Goal: Task Accomplishment & Management: Use online tool/utility

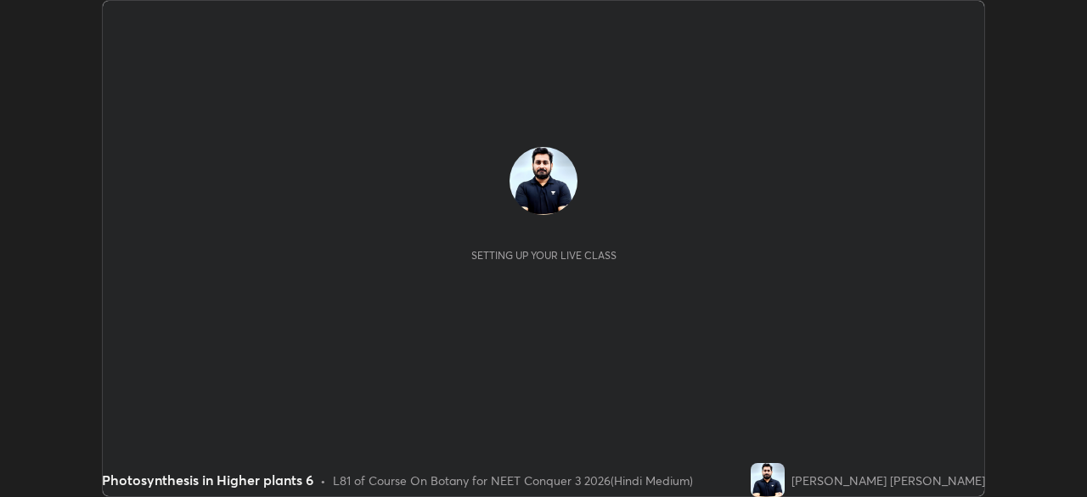
scroll to position [497, 1086]
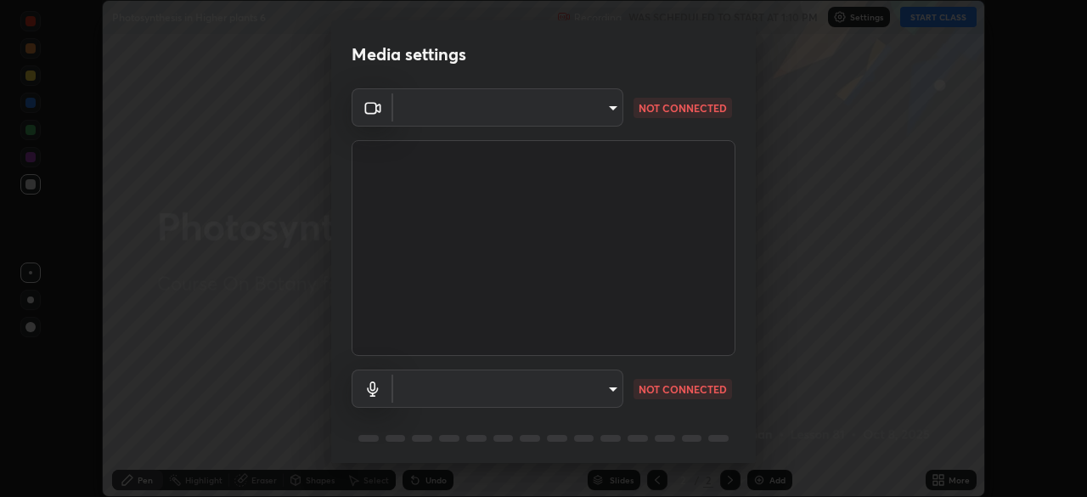
type input "fc38be1871f717ddc8e1b512eadbf63495b763d4820be899b5c927fedf8d93a0"
type input "communications"
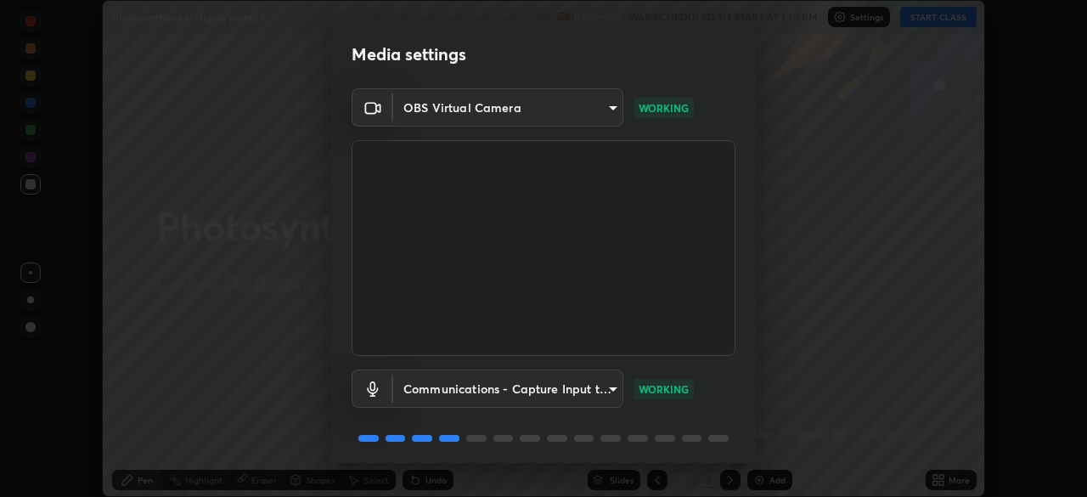
scroll to position [60, 0]
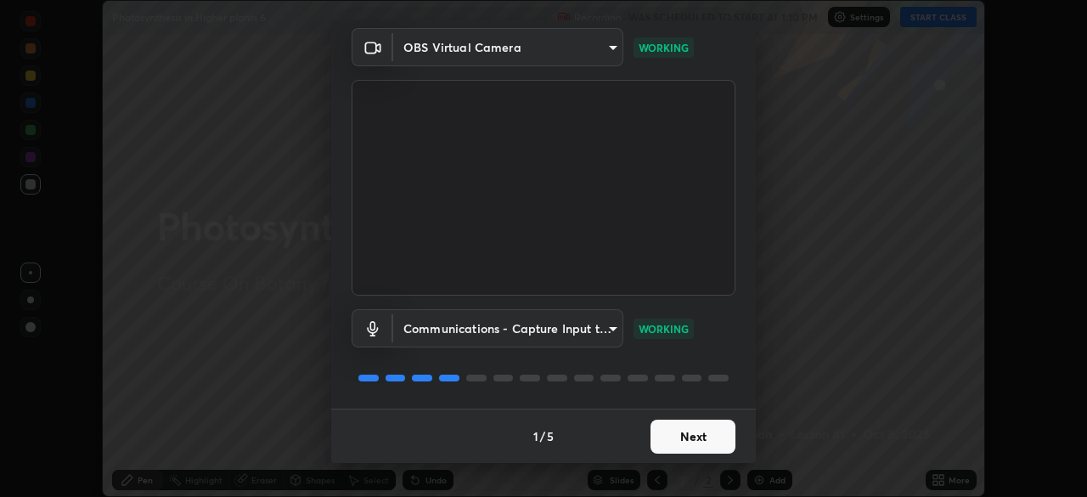
click at [674, 434] on button "Next" at bounding box center [693, 437] width 85 height 34
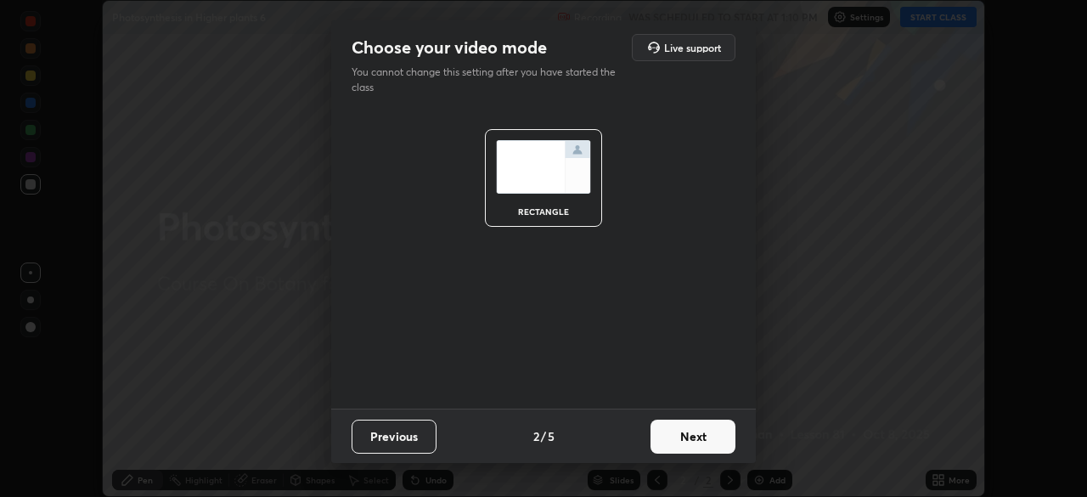
scroll to position [0, 0]
click at [681, 444] on button "Next" at bounding box center [693, 437] width 85 height 34
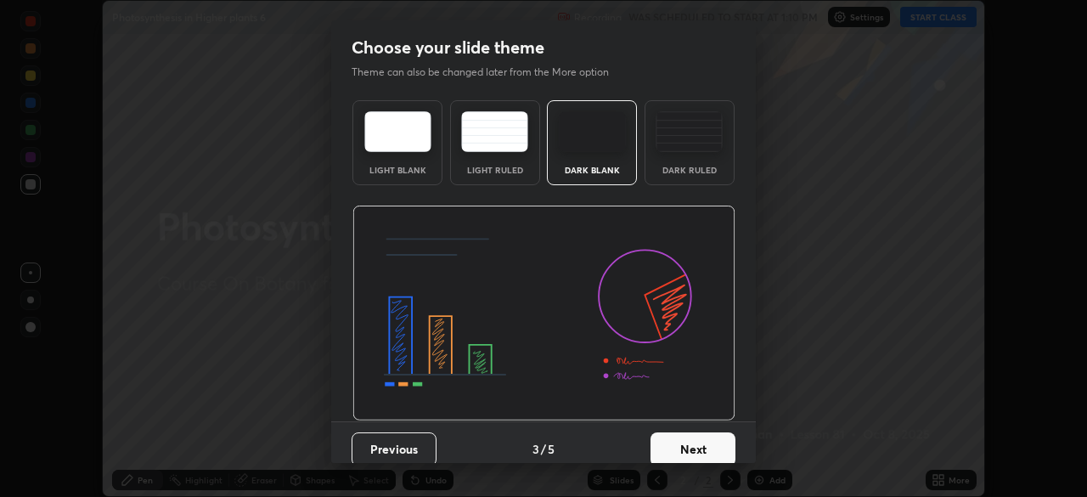
click at [685, 447] on button "Next" at bounding box center [693, 449] width 85 height 34
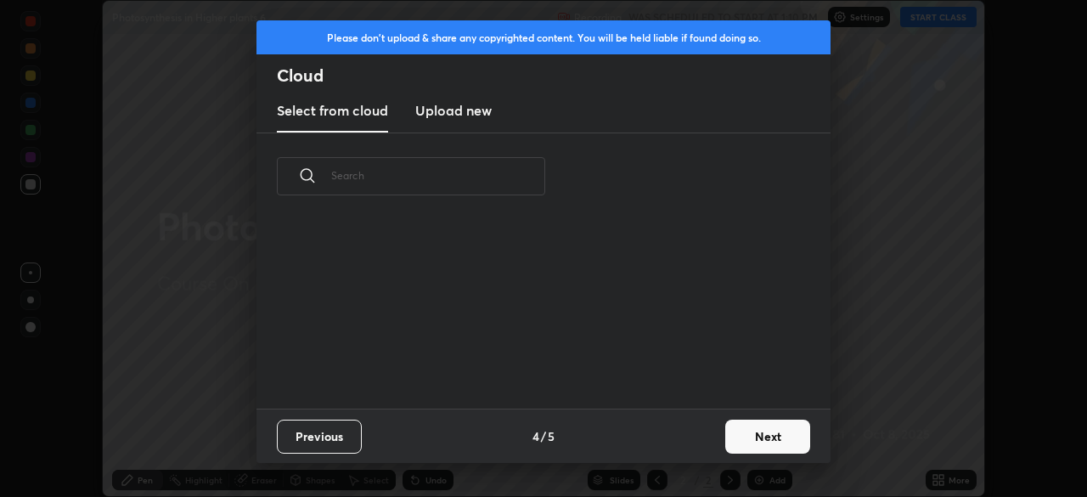
scroll to position [189, 545]
click at [752, 436] on button "Next" at bounding box center [767, 437] width 85 height 34
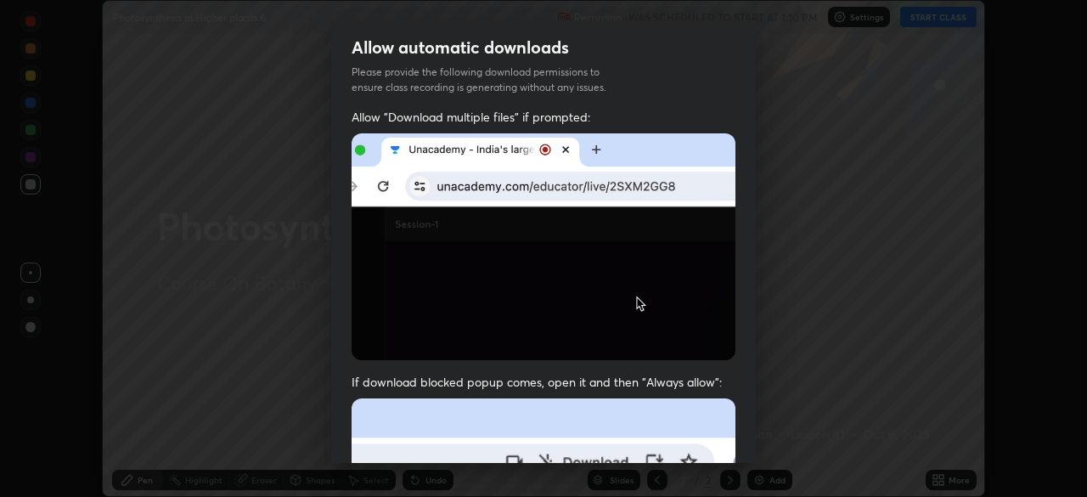
click at [750, 445] on div "Allow "Download multiple files" if prompted: If download blocked popup comes, o…" at bounding box center [543, 466] width 425 height 715
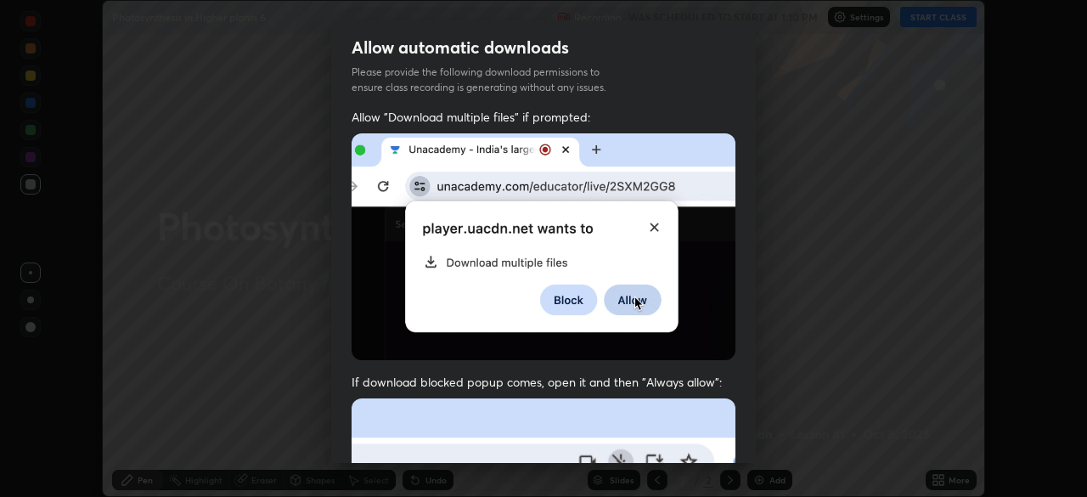
click at [748, 445] on div "Allow "Download multiple files" if prompted: If download blocked popup comes, o…" at bounding box center [543, 466] width 425 height 715
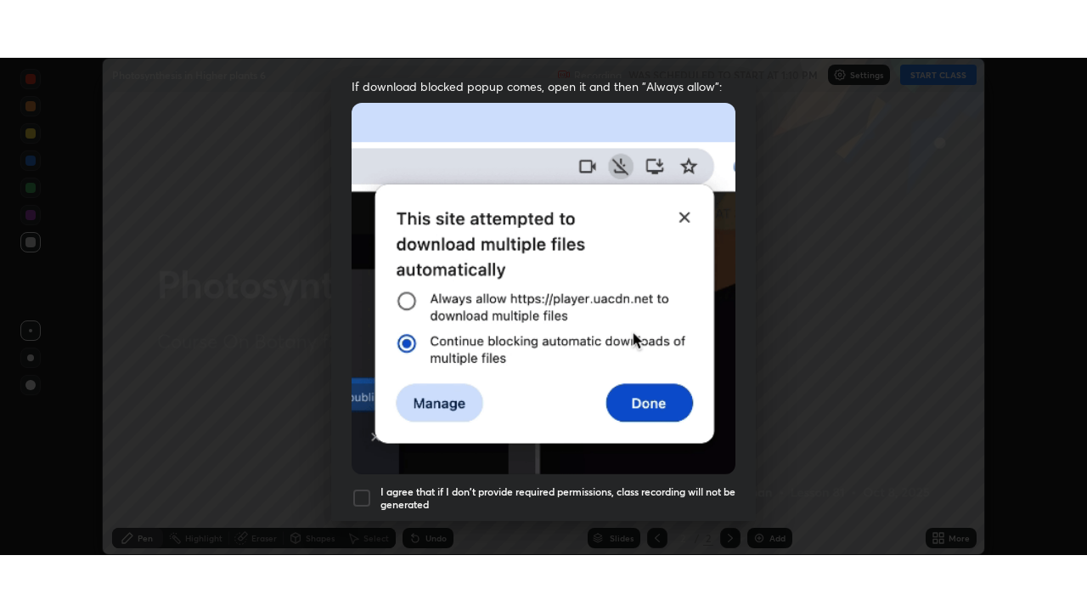
scroll to position [407, 0]
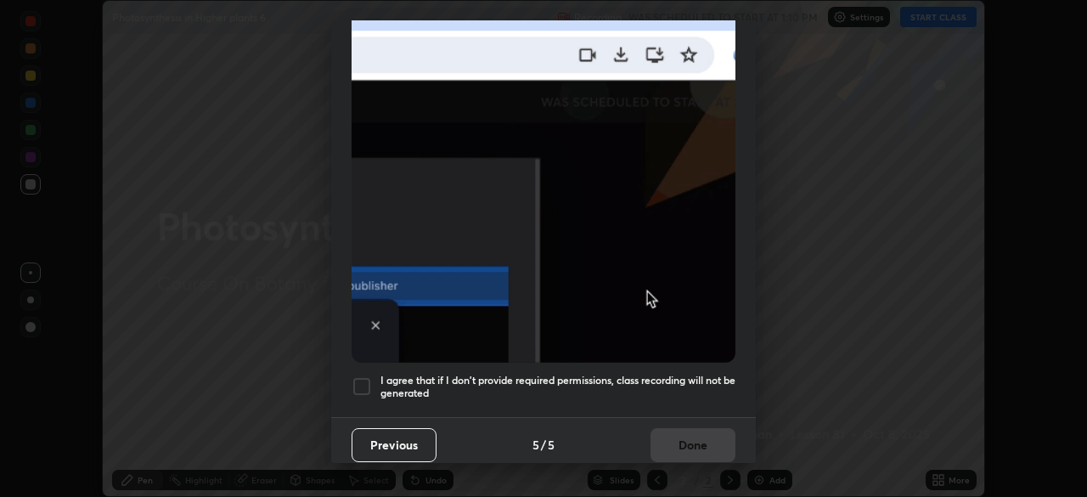
click at [662, 376] on h5 "I agree that if I don't provide required permissions, class recording will not …" at bounding box center [558, 387] width 355 height 26
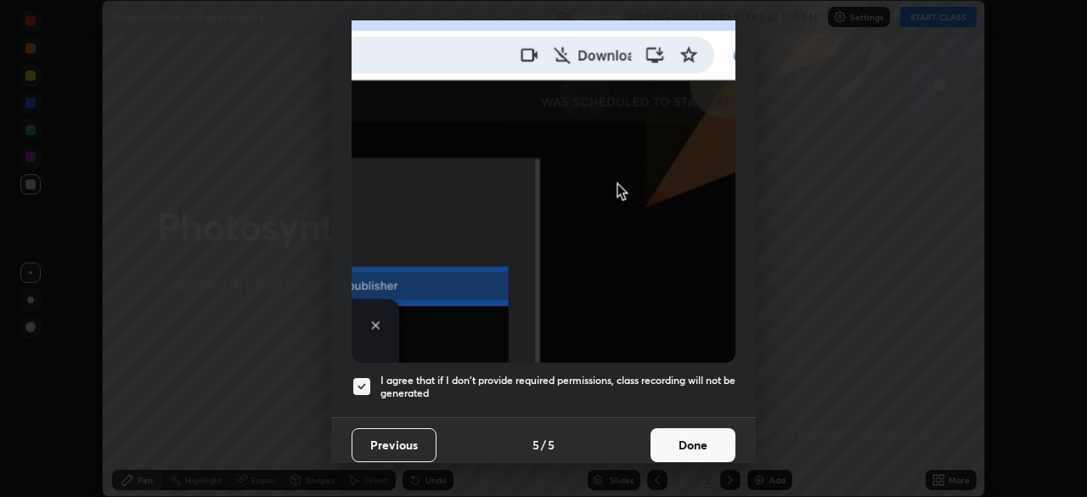
click at [668, 446] on button "Done" at bounding box center [693, 445] width 85 height 34
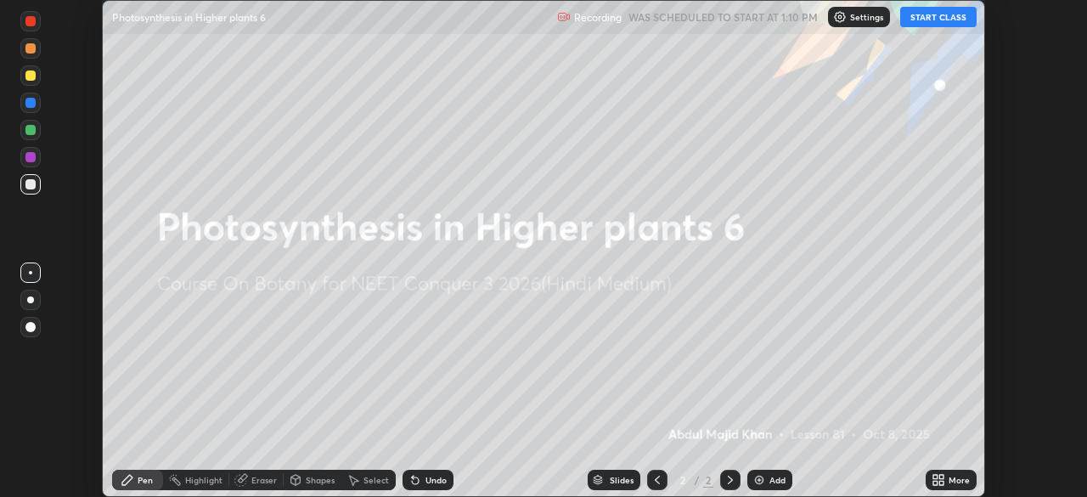
click at [931, 17] on button "START CLASS" at bounding box center [938, 17] width 76 height 20
click at [936, 478] on icon at bounding box center [935, 477] width 4 height 4
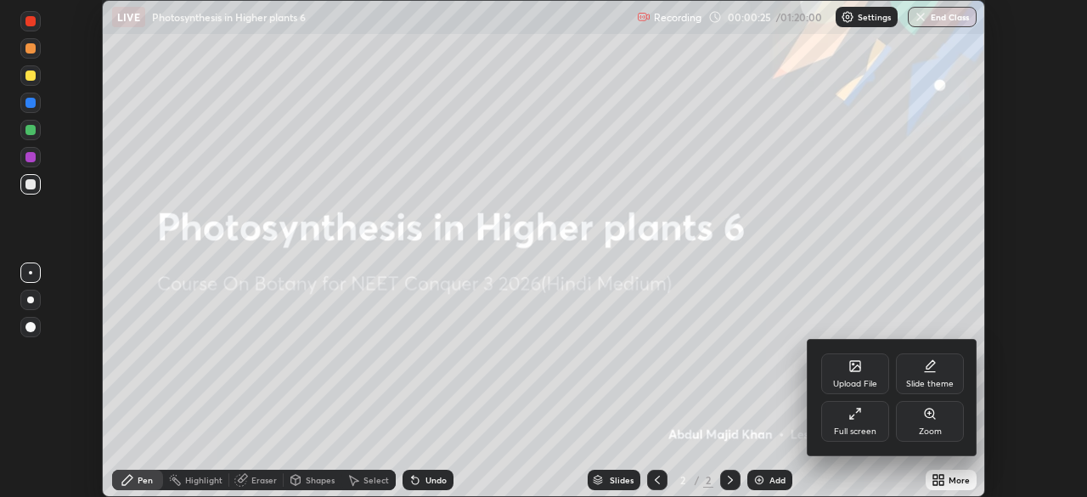
click at [869, 414] on div "Full screen" at bounding box center [855, 421] width 68 height 41
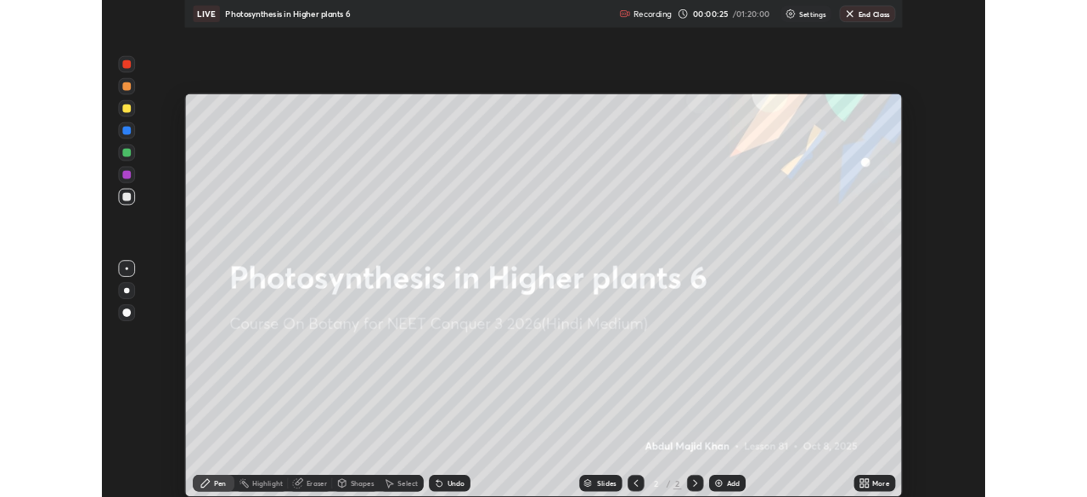
scroll to position [612, 1087]
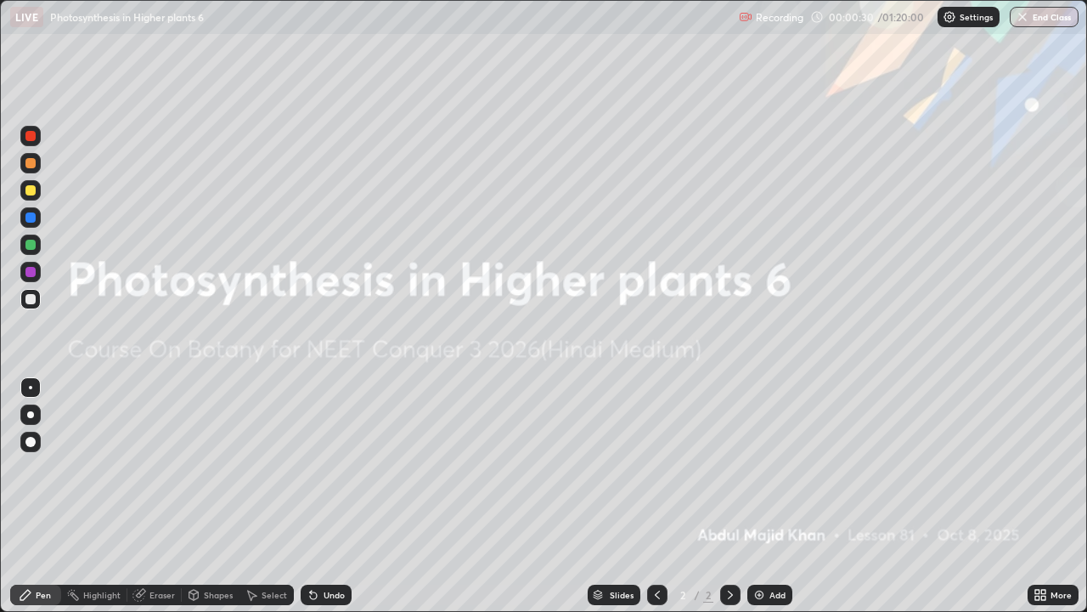
click at [774, 496] on div "Add" at bounding box center [778, 594] width 16 height 8
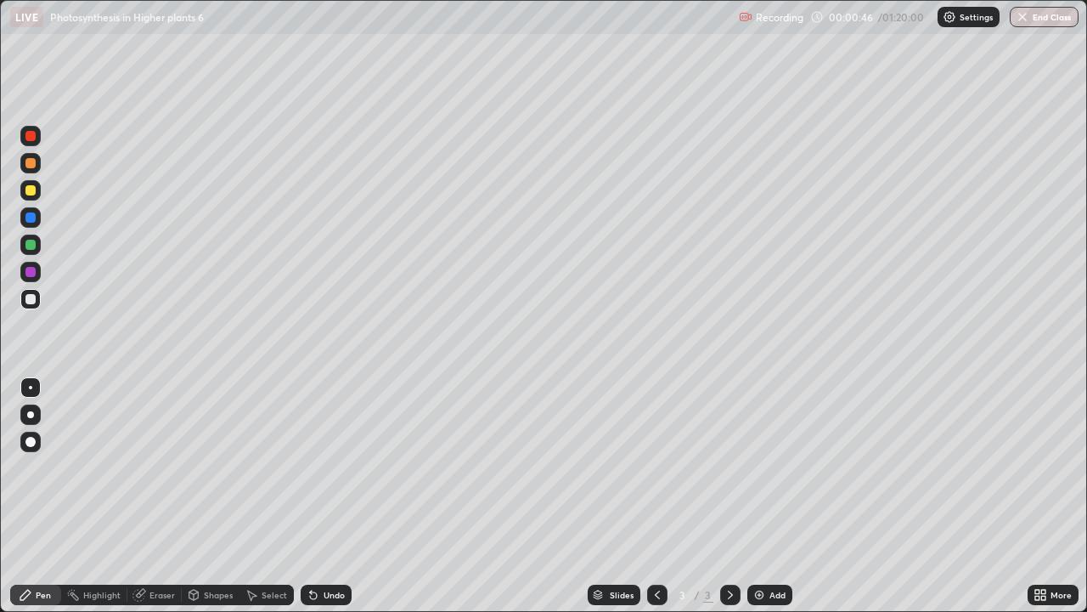
click at [25, 301] on div at bounding box center [30, 299] width 10 height 10
click at [27, 189] on div at bounding box center [30, 190] width 10 height 10
click at [27, 296] on div at bounding box center [30, 299] width 10 height 10
click at [32, 245] on div at bounding box center [30, 245] width 10 height 10
click at [31, 274] on div at bounding box center [30, 272] width 10 height 10
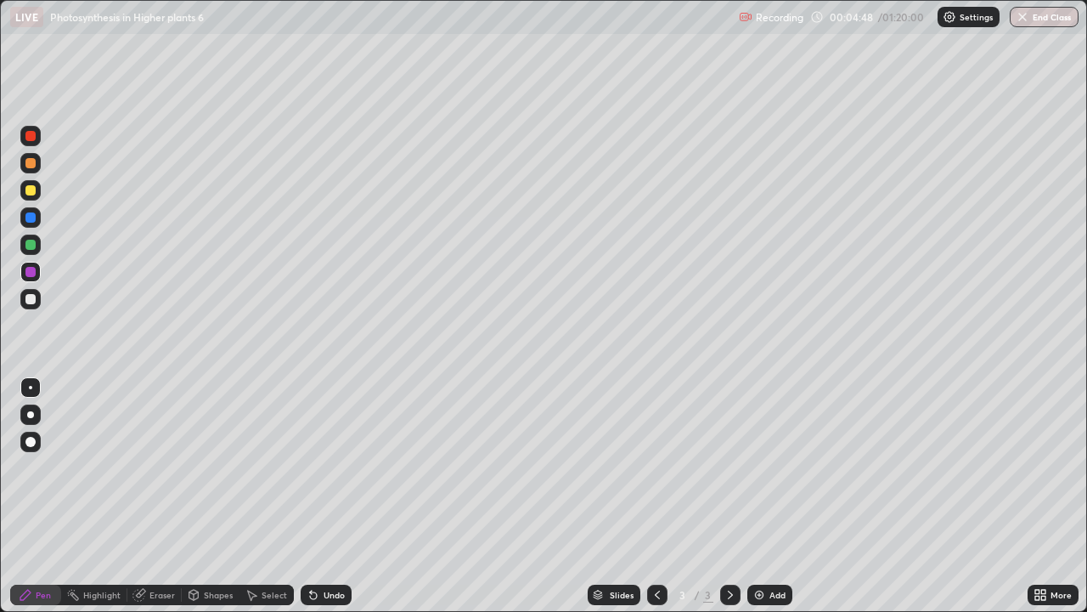
click at [28, 190] on div at bounding box center [30, 190] width 10 height 10
click at [330, 496] on div "Undo" at bounding box center [334, 594] width 21 height 8
click at [763, 496] on img at bounding box center [760, 595] width 14 height 14
click at [29, 242] on div at bounding box center [30, 245] width 10 height 10
click at [27, 215] on div at bounding box center [30, 217] width 10 height 10
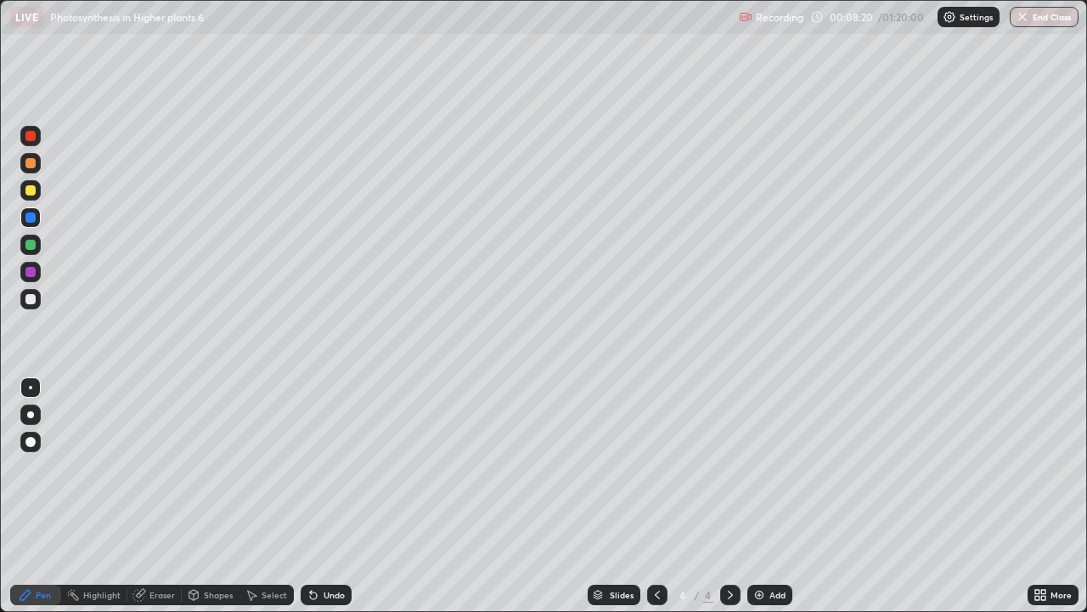
click at [731, 496] on icon at bounding box center [731, 595] width 14 height 14
click at [767, 496] on div "Add" at bounding box center [769, 594] width 45 height 20
click at [29, 245] on div at bounding box center [30, 245] width 10 height 10
click at [29, 189] on div at bounding box center [30, 190] width 10 height 10
click at [776, 496] on div "Add" at bounding box center [778, 594] width 16 height 8
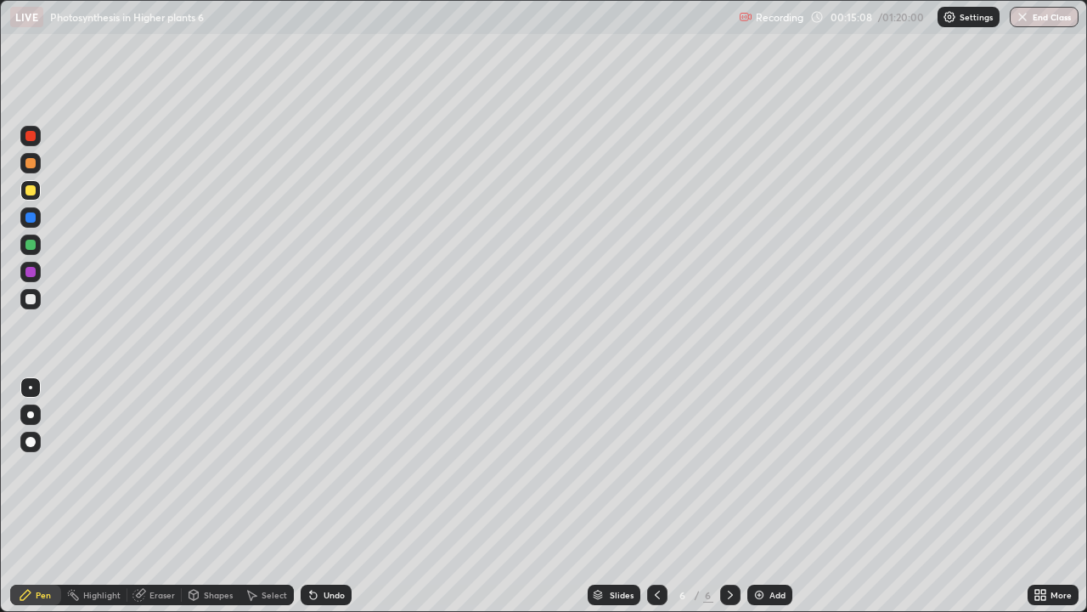
click at [28, 245] on div at bounding box center [30, 245] width 10 height 10
click at [324, 496] on div "Undo" at bounding box center [334, 594] width 21 height 8
click at [324, 496] on div "Undo" at bounding box center [326, 594] width 51 height 20
click at [325, 496] on div "Undo" at bounding box center [326, 594] width 51 height 20
click at [322, 496] on div "Undo" at bounding box center [326, 594] width 51 height 20
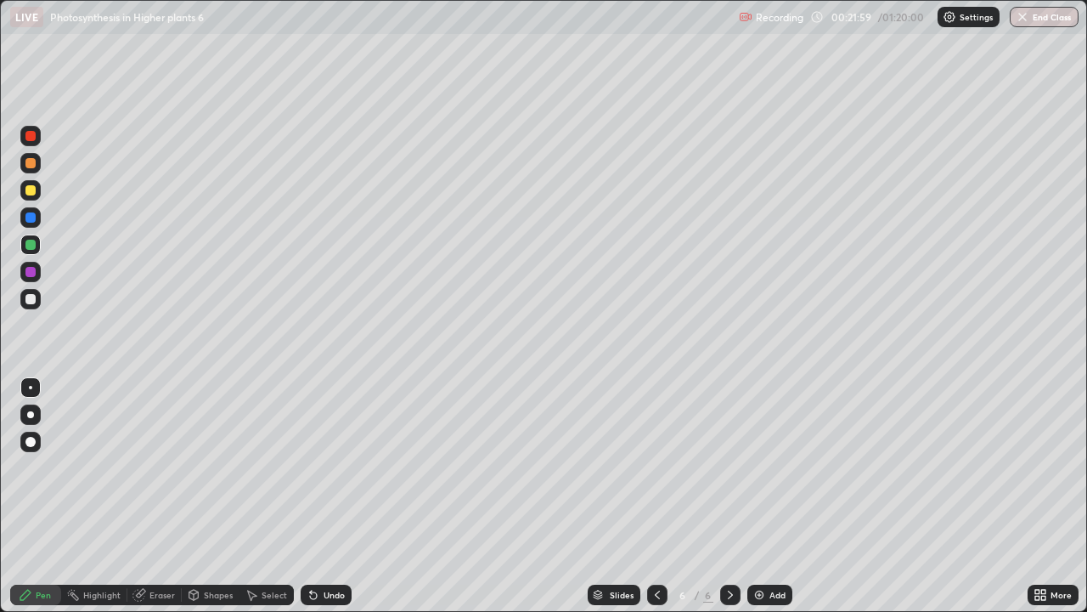
click at [771, 496] on div "Add" at bounding box center [769, 594] width 45 height 20
click at [28, 298] on div at bounding box center [30, 299] width 10 height 10
click at [31, 187] on div at bounding box center [30, 190] width 10 height 10
click at [31, 297] on div at bounding box center [30, 299] width 10 height 10
click at [331, 496] on div "Undo" at bounding box center [334, 594] width 21 height 8
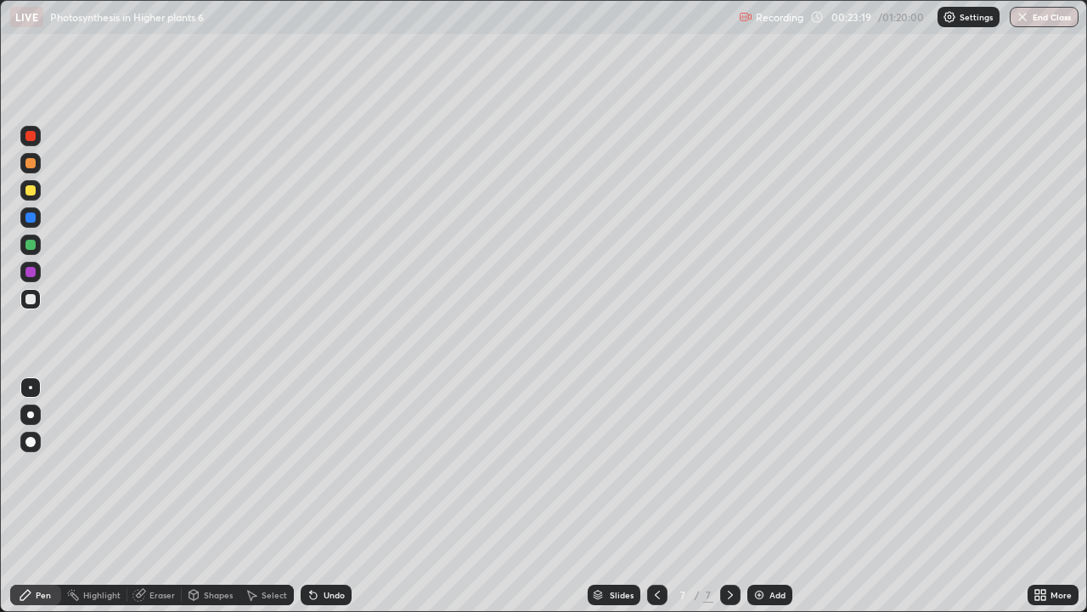
click at [29, 271] on div at bounding box center [30, 272] width 10 height 10
click at [30, 193] on div at bounding box center [30, 190] width 10 height 10
click at [26, 272] on div at bounding box center [30, 272] width 10 height 10
click at [336, 496] on div "Undo" at bounding box center [334, 594] width 21 height 8
click at [328, 496] on div "Undo" at bounding box center [334, 594] width 21 height 8
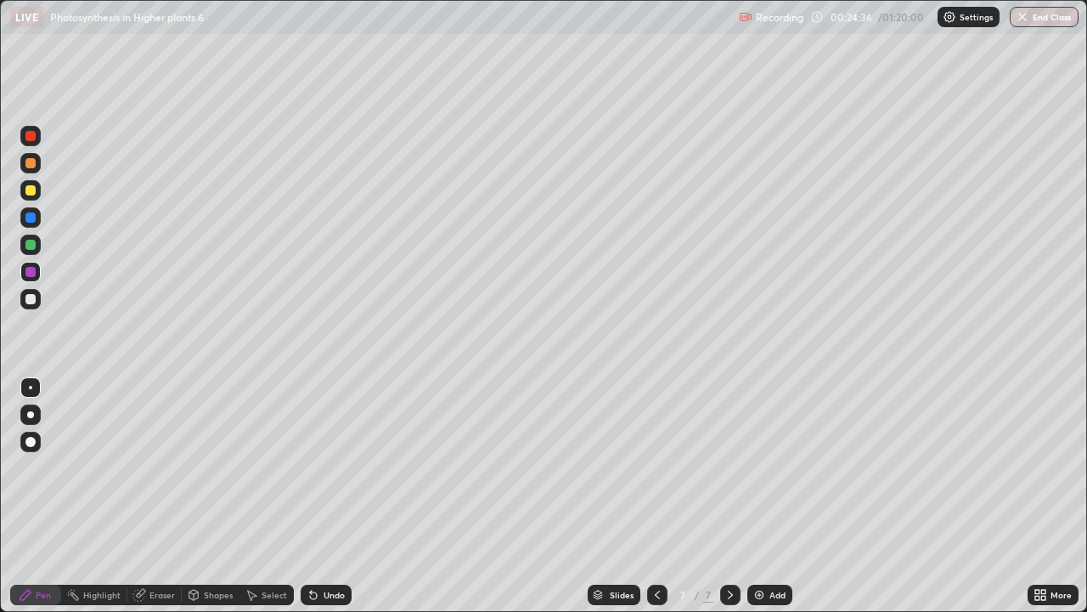
click at [330, 496] on div "Undo" at bounding box center [334, 594] width 21 height 8
click at [330, 496] on div "Undo" at bounding box center [326, 594] width 51 height 20
click at [329, 496] on div "Undo" at bounding box center [326, 594] width 51 height 20
click at [330, 496] on div "Undo" at bounding box center [334, 594] width 21 height 8
click at [329, 496] on div "Undo" at bounding box center [334, 594] width 21 height 8
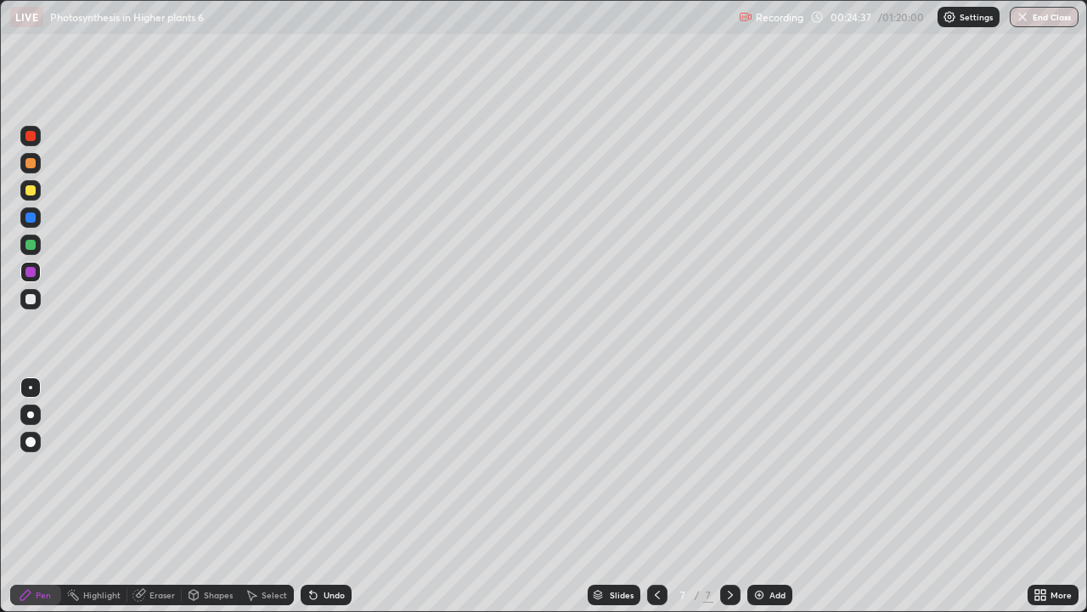
click at [330, 496] on div "Undo" at bounding box center [334, 594] width 21 height 8
click at [328, 496] on div "Undo" at bounding box center [334, 594] width 21 height 8
click at [327, 496] on div "Undo" at bounding box center [334, 594] width 21 height 8
click at [328, 496] on div "Undo" at bounding box center [334, 594] width 21 height 8
click at [329, 496] on div "Undo" at bounding box center [334, 594] width 21 height 8
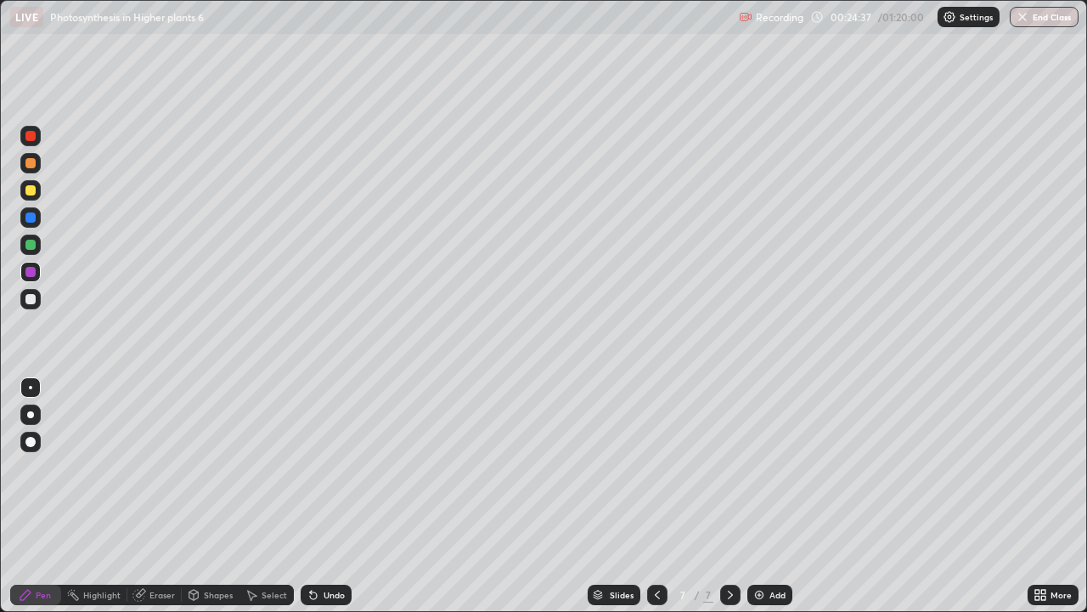
click at [328, 496] on div "Undo" at bounding box center [334, 594] width 21 height 8
click at [330, 496] on div "Undo" at bounding box center [334, 594] width 21 height 8
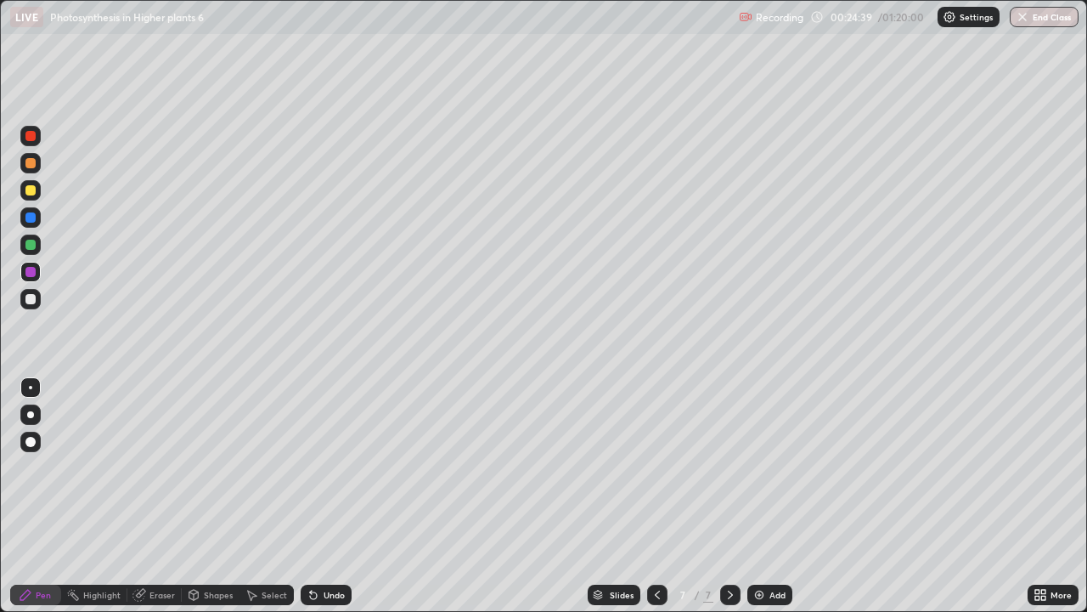
click at [328, 496] on div "Undo" at bounding box center [326, 594] width 51 height 20
click at [31, 243] on div at bounding box center [30, 245] width 10 height 10
click at [31, 138] on div at bounding box center [30, 136] width 10 height 10
click at [25, 195] on div at bounding box center [30, 190] width 20 height 20
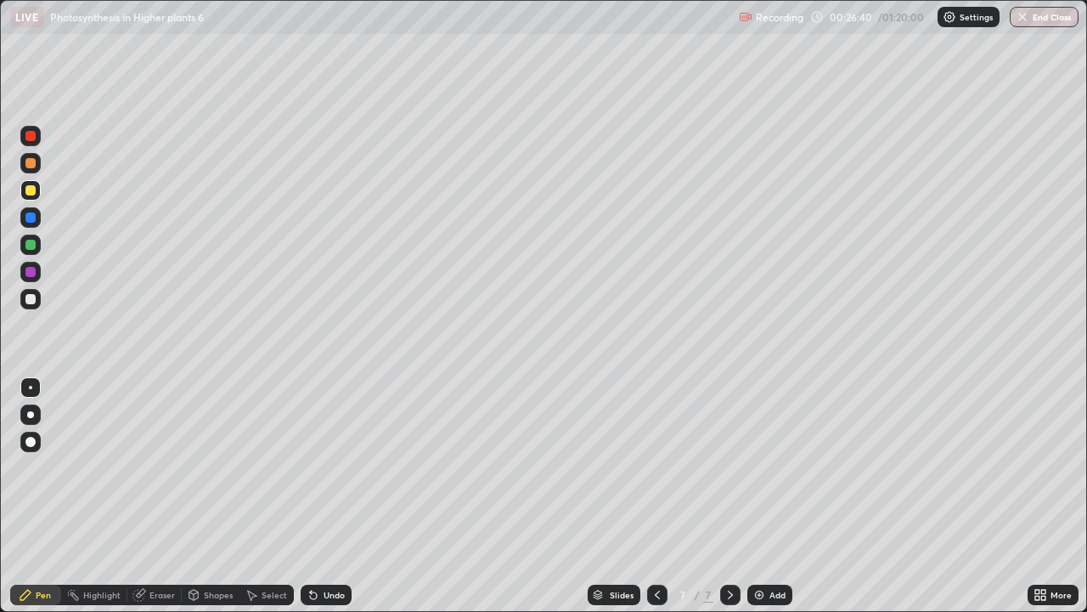
click at [760, 496] on img at bounding box center [760, 595] width 14 height 14
click at [26, 245] on div at bounding box center [30, 245] width 10 height 10
click at [29, 412] on div at bounding box center [30, 414] width 7 height 7
click at [217, 496] on div "Shapes" at bounding box center [218, 594] width 29 height 8
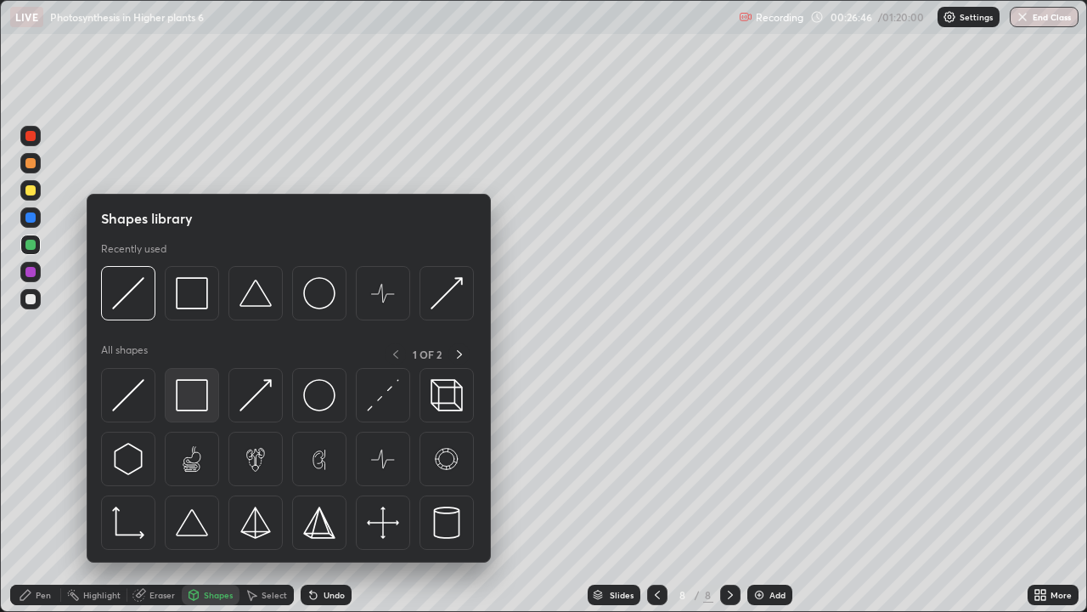
click at [192, 399] on img at bounding box center [192, 395] width 32 height 32
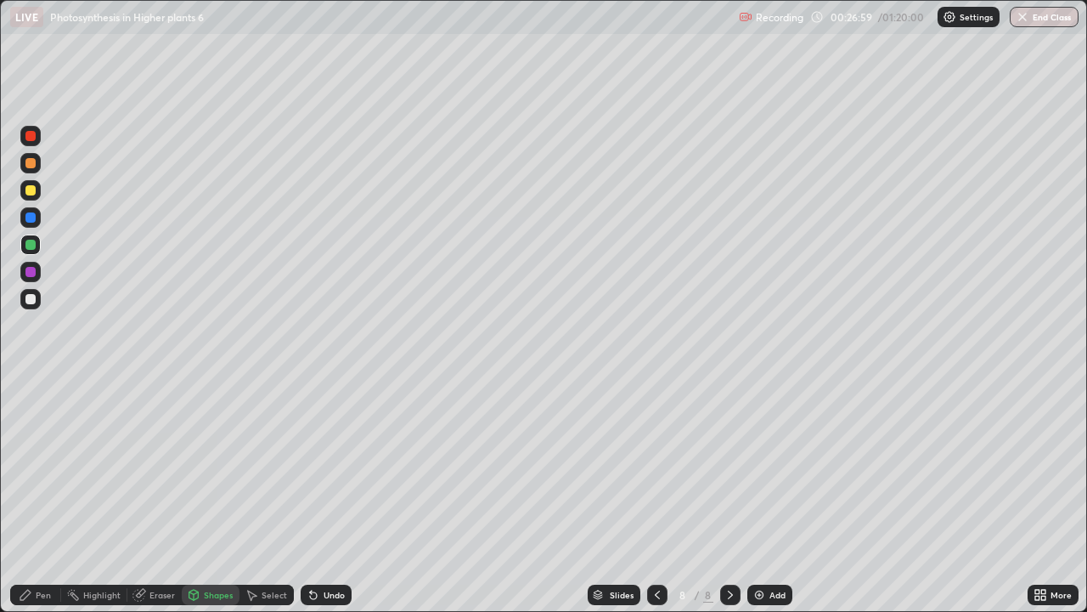
click at [33, 271] on div at bounding box center [30, 272] width 10 height 10
click at [41, 496] on div "Pen" at bounding box center [43, 594] width 15 height 8
click at [29, 296] on div at bounding box center [30, 299] width 10 height 10
click at [217, 496] on div "Shapes" at bounding box center [218, 594] width 29 height 8
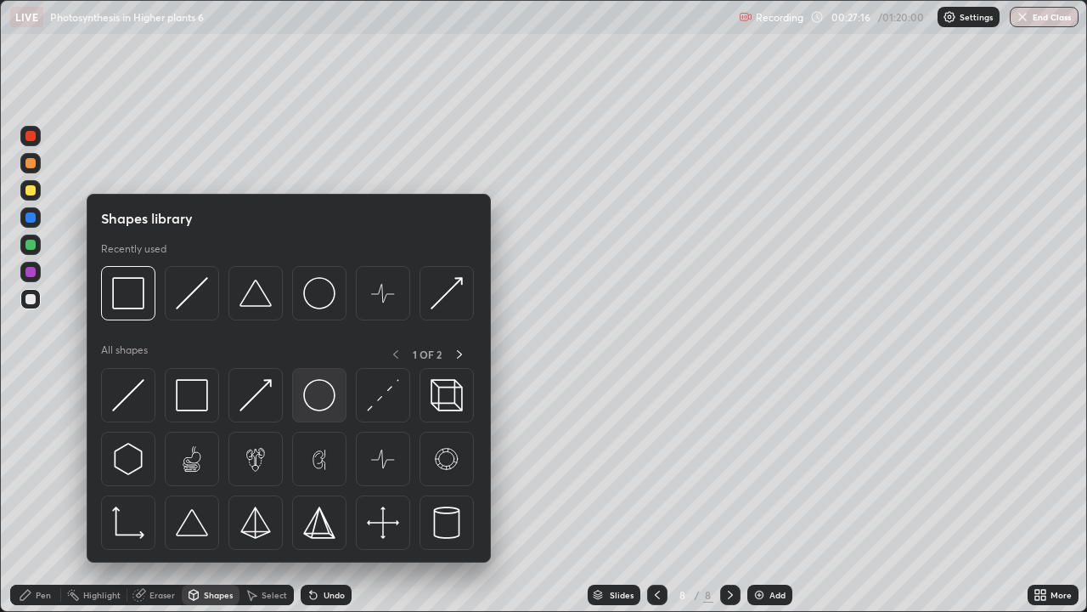
click at [313, 394] on img at bounding box center [319, 395] width 32 height 32
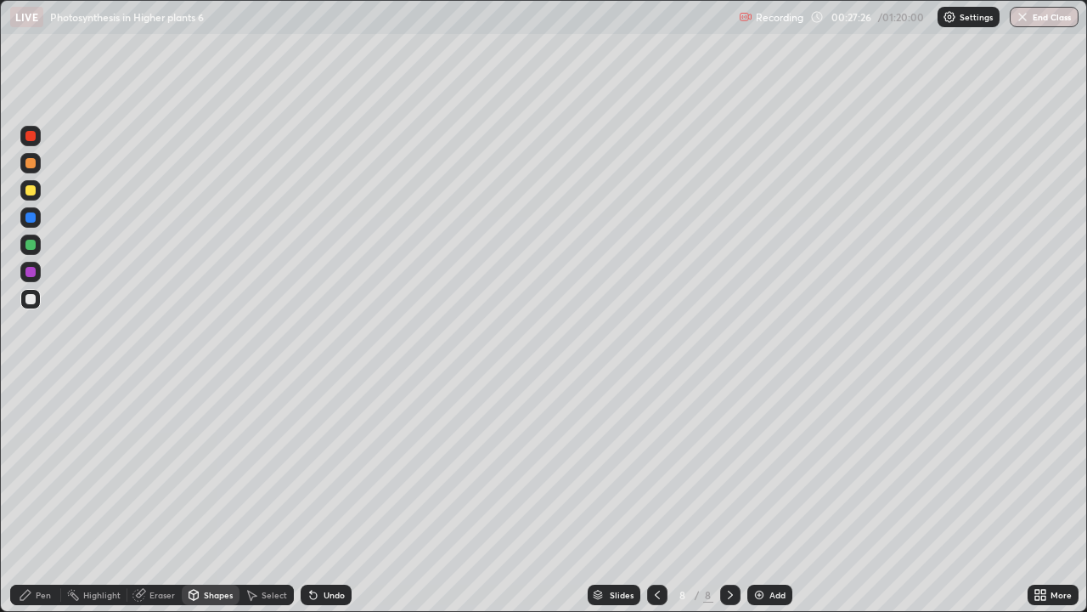
click at [44, 496] on div "Pen" at bounding box center [43, 594] width 15 height 8
click at [31, 274] on div at bounding box center [30, 272] width 10 height 10
click at [30, 244] on div at bounding box center [30, 245] width 10 height 10
click at [656, 496] on icon at bounding box center [658, 595] width 14 height 14
click at [30, 297] on div at bounding box center [30, 299] width 10 height 10
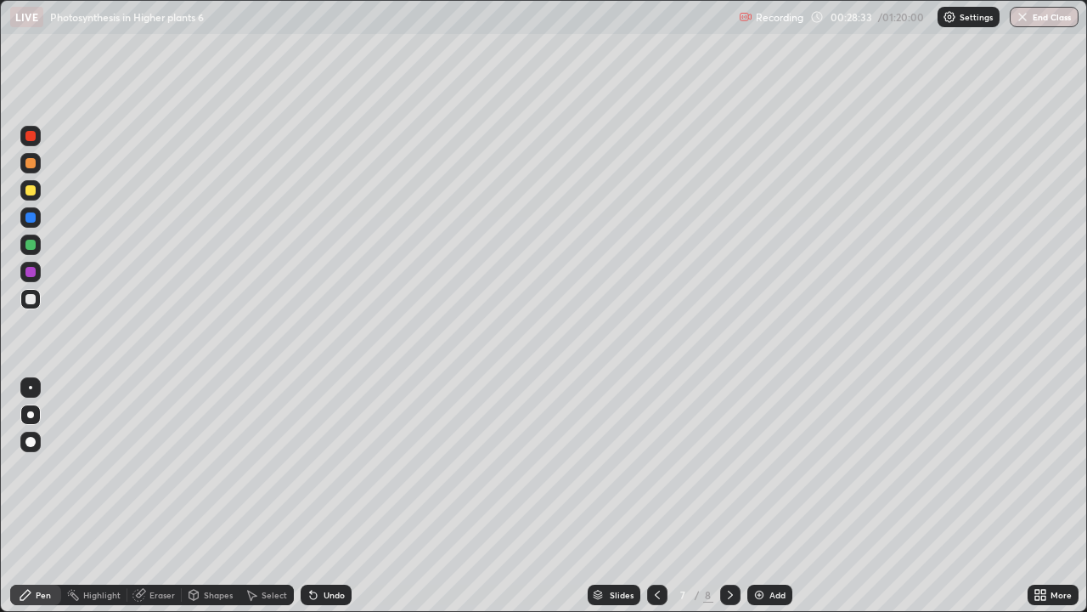
click at [319, 496] on div "Undo" at bounding box center [326, 594] width 51 height 20
click at [322, 496] on div "Undo" at bounding box center [326, 594] width 51 height 20
click at [320, 496] on div "Undo" at bounding box center [326, 594] width 51 height 20
click at [319, 496] on div "Undo" at bounding box center [326, 594] width 51 height 20
click at [317, 496] on div "Undo" at bounding box center [326, 594] width 51 height 20
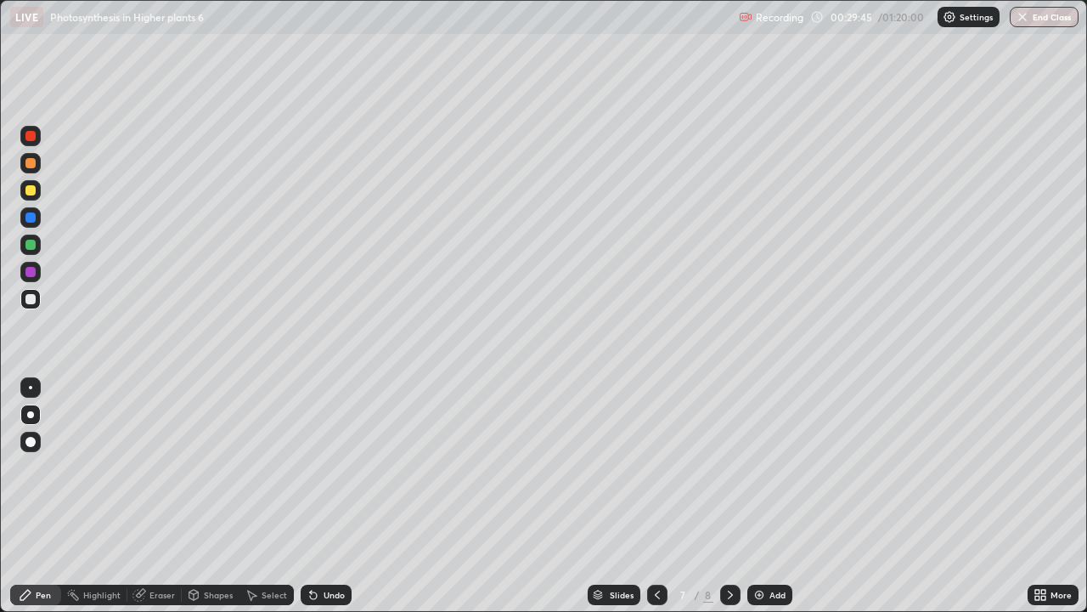
click at [26, 217] on div at bounding box center [30, 217] width 10 height 10
click at [765, 496] on div "Add" at bounding box center [769, 594] width 45 height 20
click at [27, 299] on div at bounding box center [30, 299] width 10 height 10
click at [28, 139] on div at bounding box center [30, 136] width 10 height 10
click at [28, 441] on div at bounding box center [30, 442] width 10 height 10
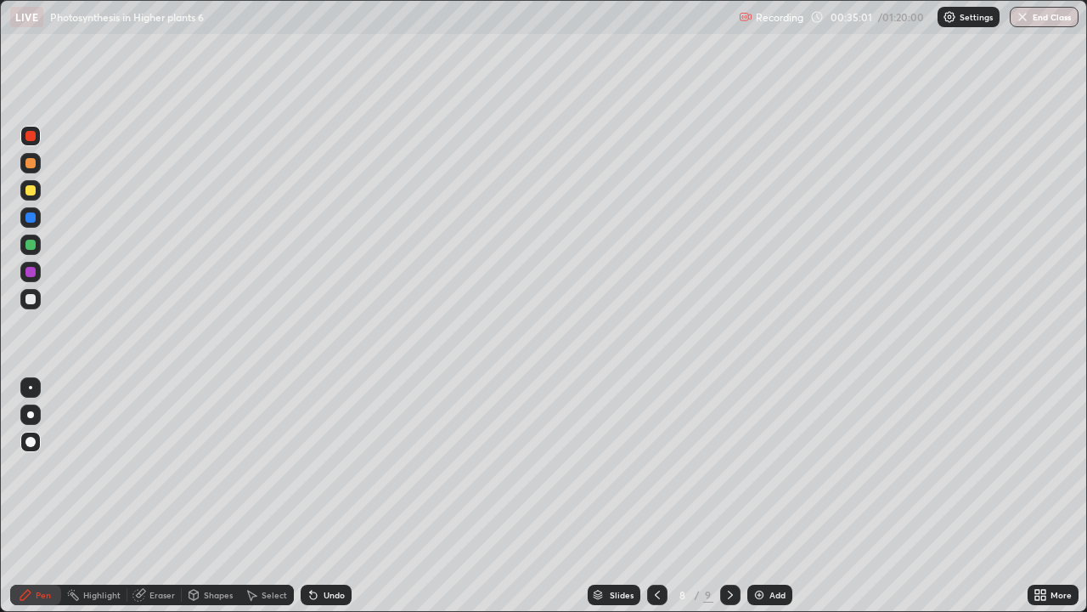
click at [324, 496] on div "Undo" at bounding box center [334, 594] width 21 height 8
click at [329, 496] on div "Undo" at bounding box center [334, 594] width 21 height 8
click at [30, 416] on div at bounding box center [30, 414] width 7 height 7
click at [31, 300] on div at bounding box center [30, 299] width 10 height 10
click at [25, 242] on div at bounding box center [30, 245] width 10 height 10
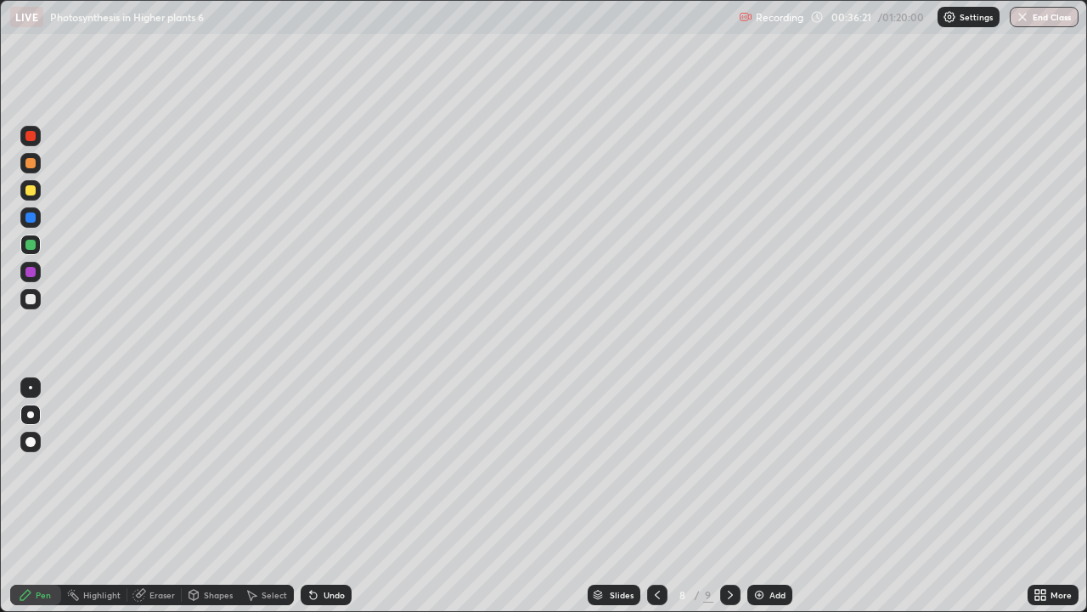
click at [26, 214] on div at bounding box center [30, 217] width 10 height 10
click at [30, 301] on div at bounding box center [30, 299] width 10 height 10
click at [276, 496] on div "Select" at bounding box center [274, 594] width 25 height 8
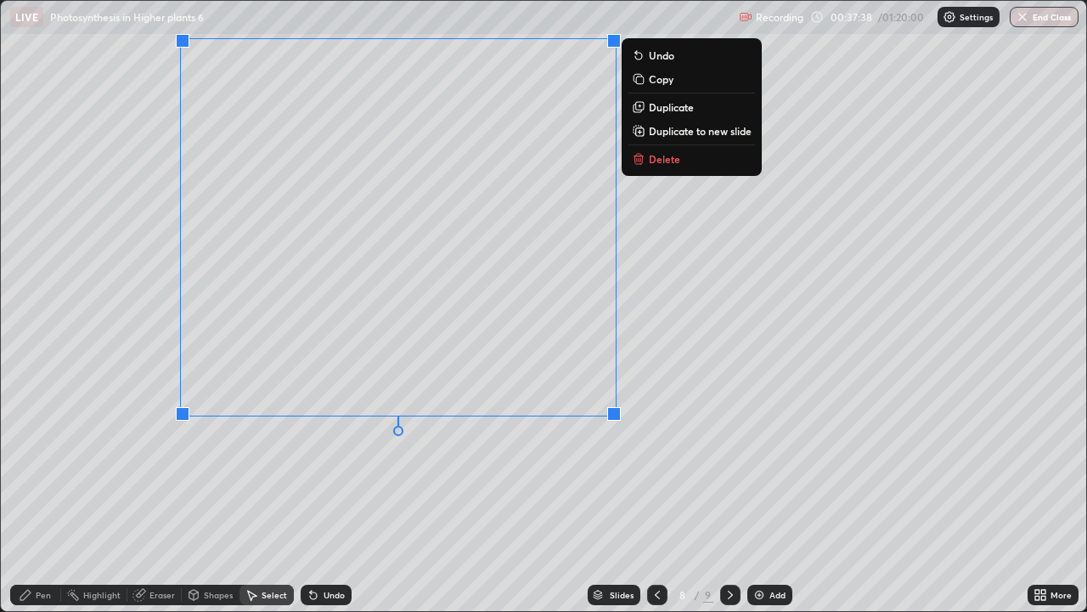
click at [92, 351] on div "0 ° Undo Copy Duplicate Duplicate to new slide Delete" at bounding box center [544, 306] width 1086 height 610
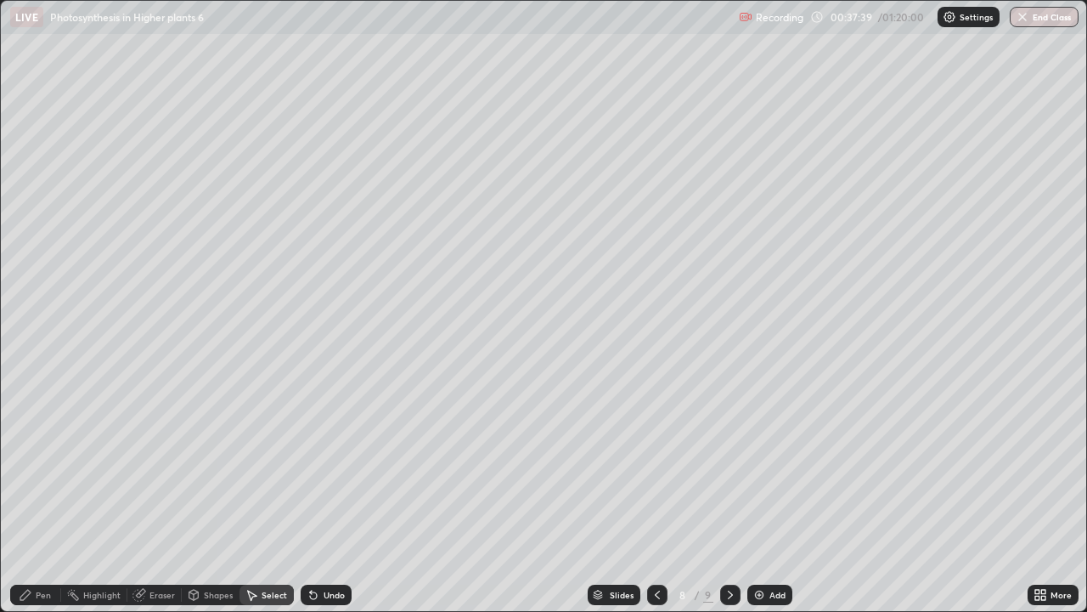
click at [43, 496] on div "Pen" at bounding box center [43, 594] width 15 height 8
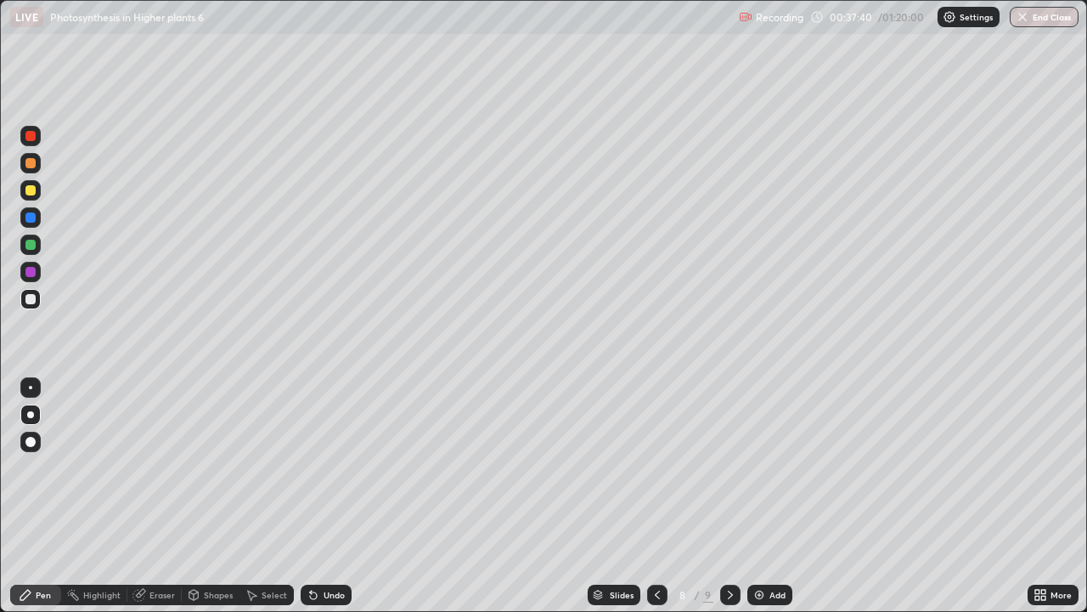
click at [31, 245] on div at bounding box center [30, 245] width 10 height 10
click at [775, 496] on div "Add" at bounding box center [778, 594] width 16 height 8
click at [224, 496] on div "Shapes" at bounding box center [218, 594] width 29 height 8
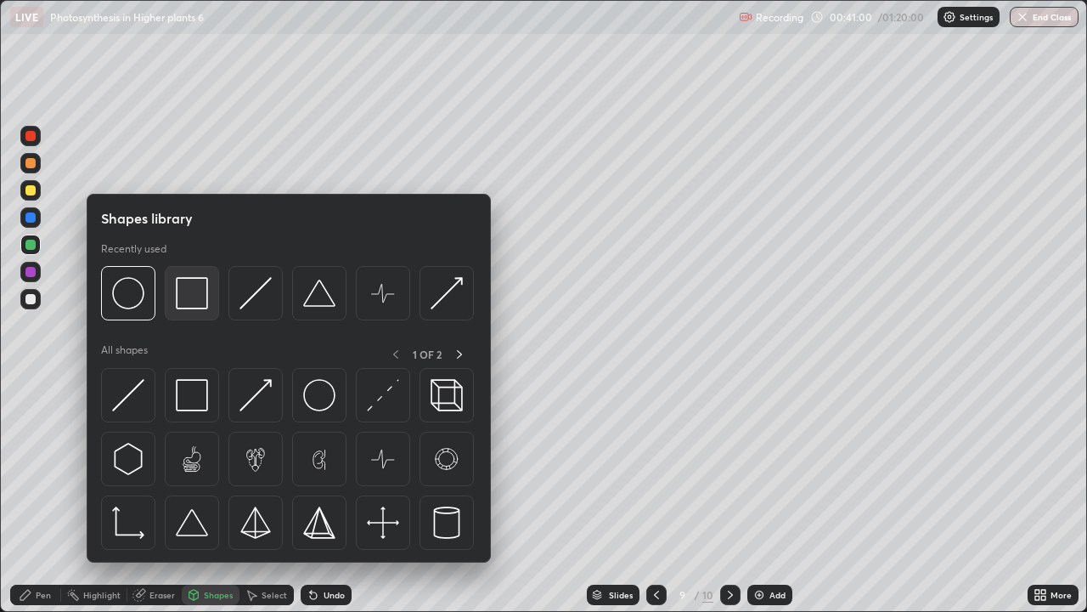
click at [195, 285] on img at bounding box center [192, 293] width 32 height 32
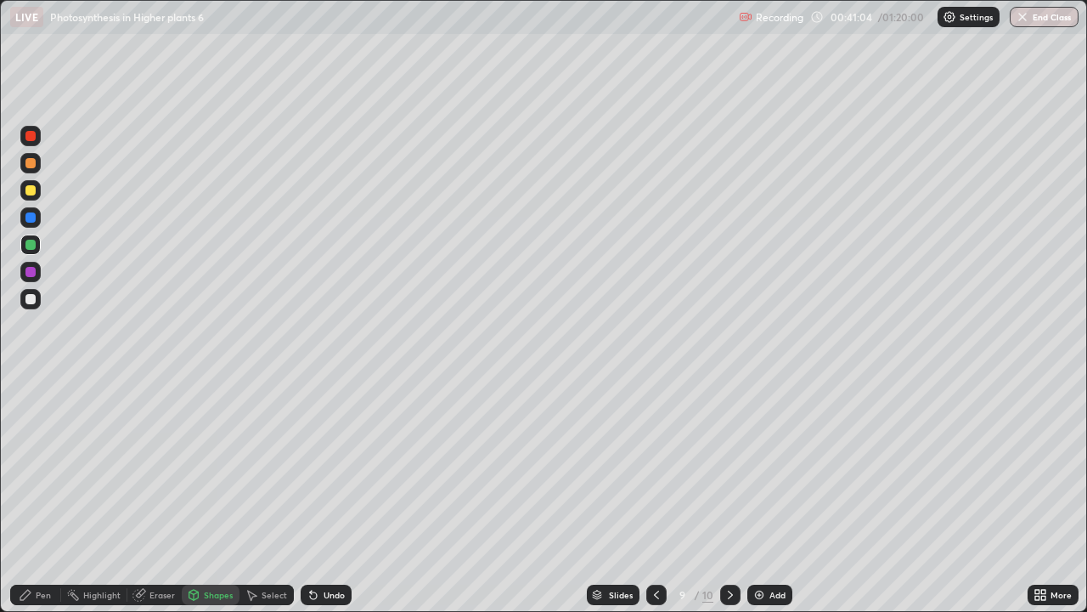
click at [27, 172] on div at bounding box center [30, 163] width 20 height 20
click at [30, 138] on div at bounding box center [30, 136] width 10 height 10
click at [32, 215] on div at bounding box center [30, 217] width 10 height 10
click at [219, 496] on div "Shapes" at bounding box center [218, 594] width 29 height 8
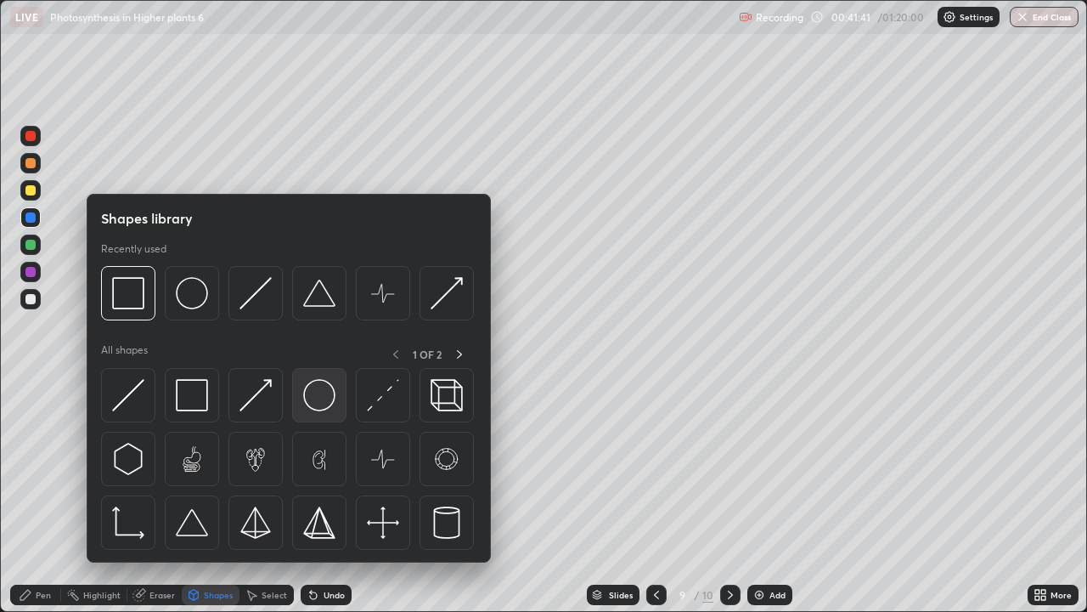
click at [320, 394] on img at bounding box center [319, 395] width 32 height 32
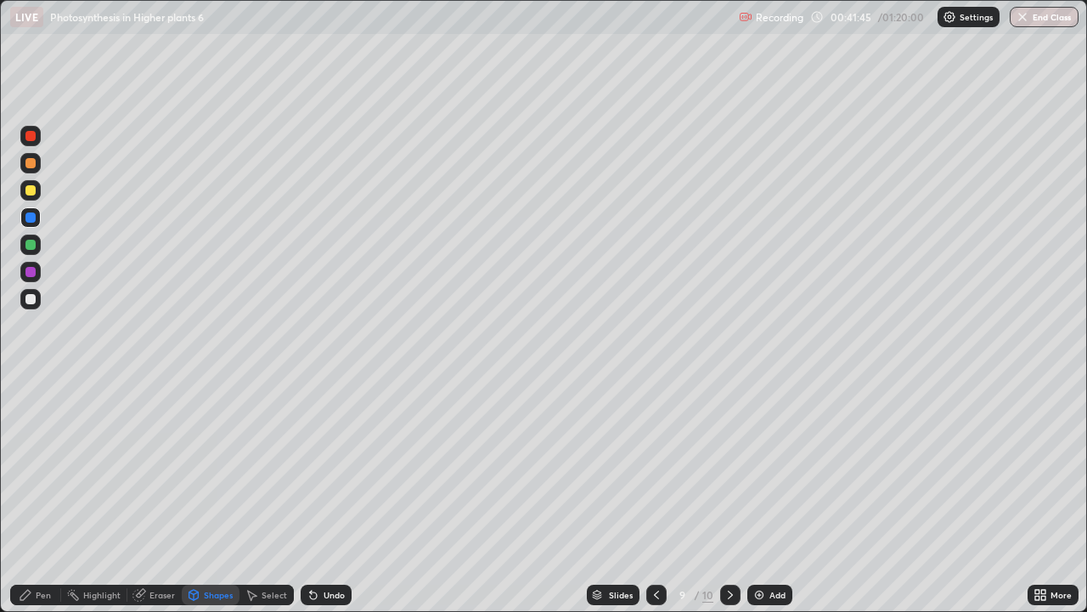
click at [40, 496] on div "Pen" at bounding box center [43, 594] width 15 height 8
click at [29, 218] on div at bounding box center [30, 217] width 10 height 10
click at [31, 134] on div at bounding box center [30, 136] width 10 height 10
click at [35, 300] on div at bounding box center [30, 299] width 10 height 10
click at [30, 296] on div at bounding box center [30, 299] width 10 height 10
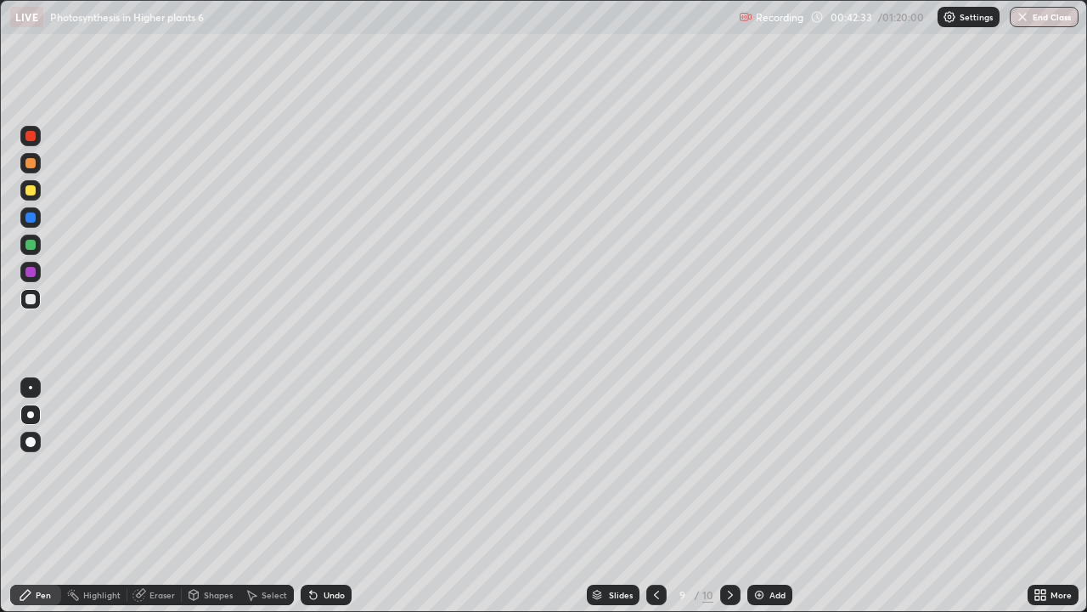
click at [31, 386] on div at bounding box center [30, 387] width 3 height 3
click at [28, 241] on div at bounding box center [30, 245] width 10 height 10
click at [29, 190] on div at bounding box center [30, 190] width 10 height 10
click at [29, 298] on div at bounding box center [30, 299] width 10 height 10
click at [165, 496] on div "Eraser" at bounding box center [161, 594] width 25 height 8
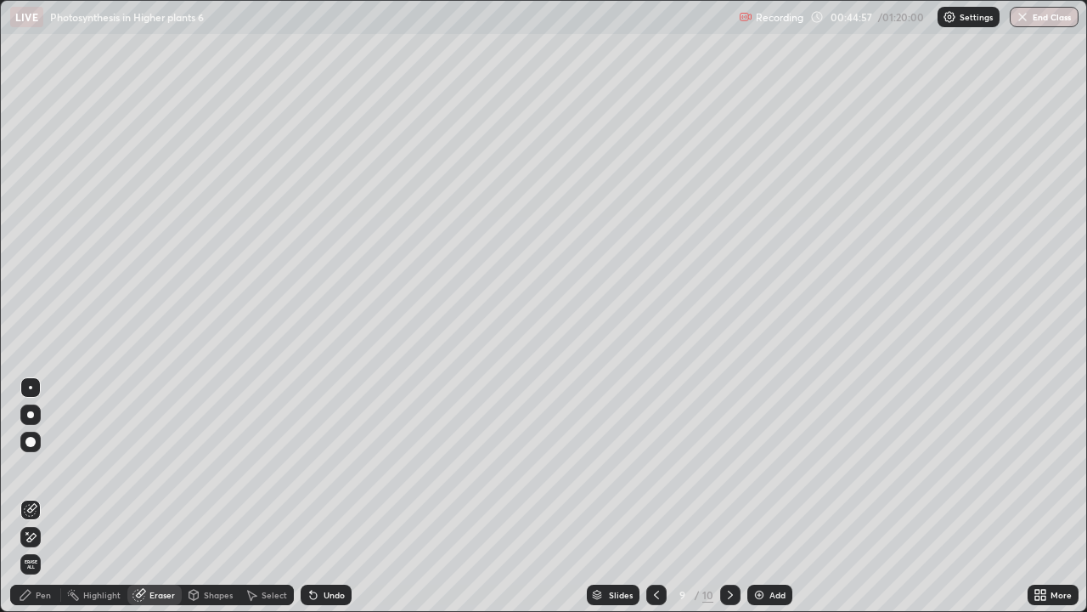
click at [43, 496] on div "Pen" at bounding box center [43, 594] width 15 height 8
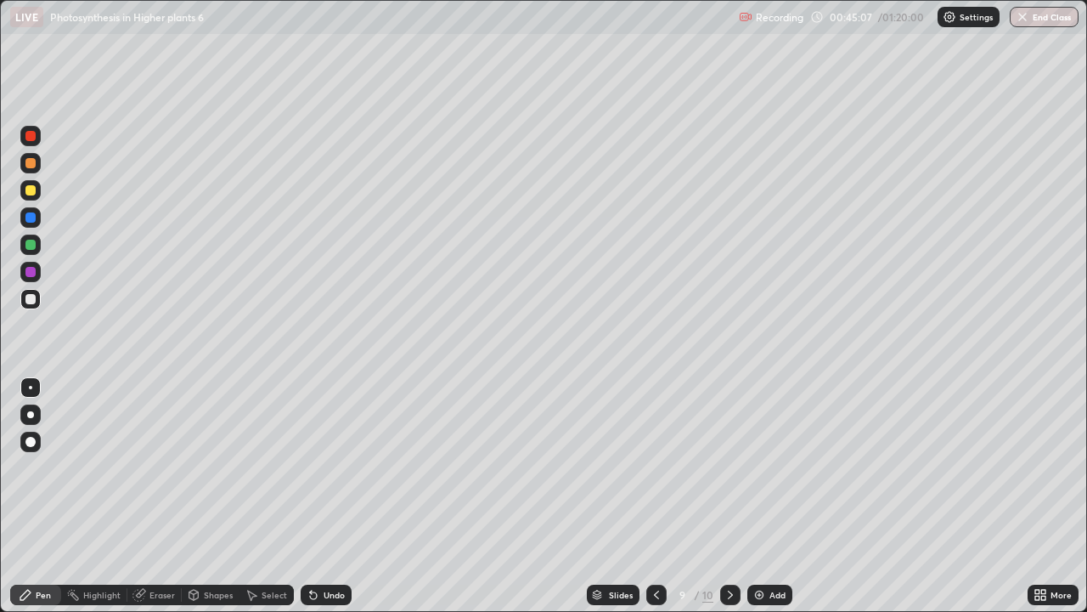
click at [330, 496] on div "Undo" at bounding box center [334, 594] width 21 height 8
click at [654, 496] on icon at bounding box center [657, 595] width 14 height 14
click at [729, 496] on div at bounding box center [730, 594] width 20 height 20
click at [29, 190] on div at bounding box center [30, 190] width 10 height 10
click at [25, 195] on div at bounding box center [30, 190] width 20 height 20
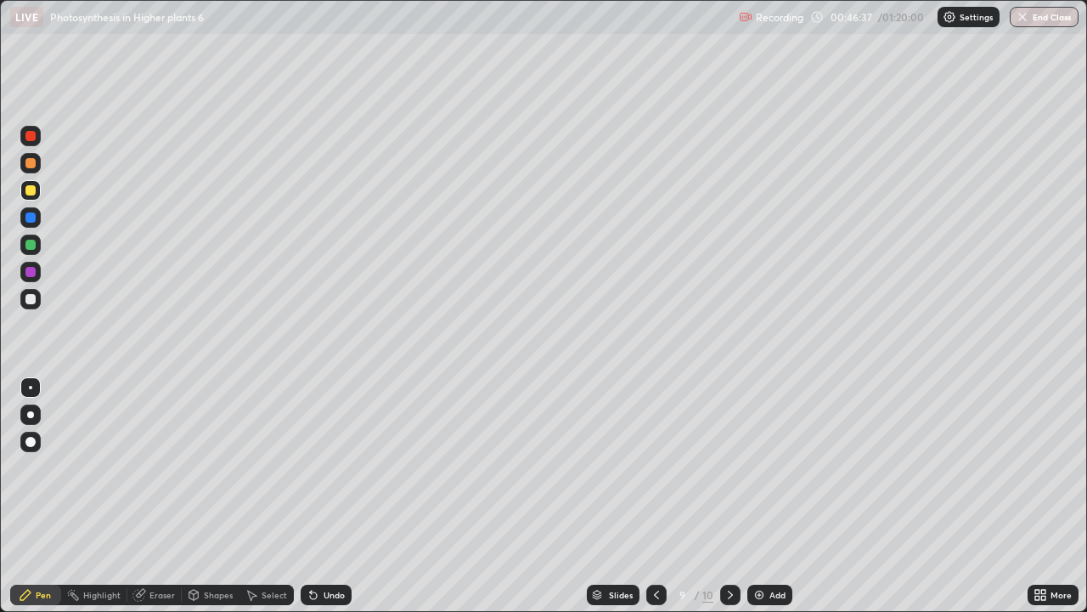
click at [50, 87] on div "Erase all" at bounding box center [30, 306] width 41 height 544
click at [324, 496] on div "Undo" at bounding box center [334, 594] width 21 height 8
click at [31, 218] on div at bounding box center [30, 217] width 10 height 10
click at [330, 496] on div "Undo" at bounding box center [334, 594] width 21 height 8
click at [331, 496] on div "Undo" at bounding box center [334, 594] width 21 height 8
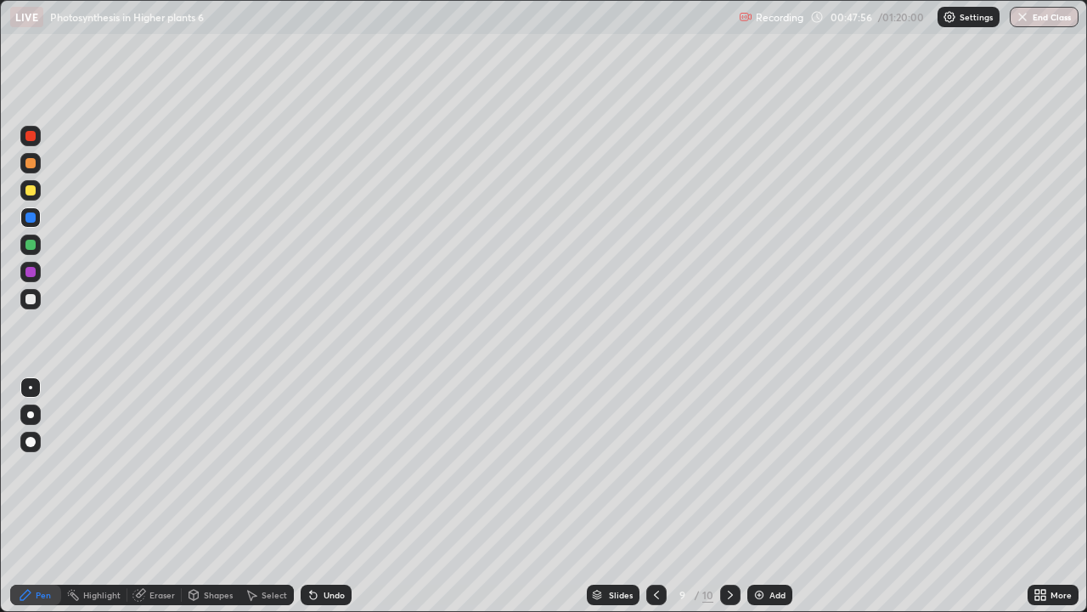
click at [330, 496] on div "Undo" at bounding box center [334, 594] width 21 height 8
click at [31, 189] on div at bounding box center [30, 190] width 10 height 10
click at [31, 215] on div at bounding box center [30, 217] width 10 height 10
click at [329, 496] on div "Undo" at bounding box center [334, 594] width 21 height 8
click at [333, 496] on div "Undo" at bounding box center [334, 594] width 21 height 8
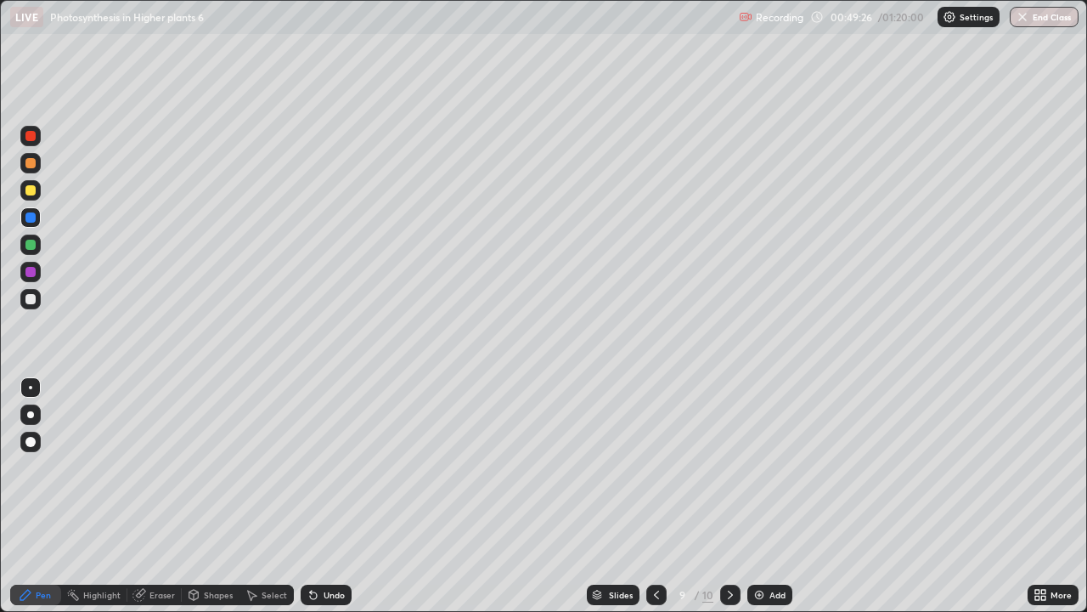
click at [333, 496] on div "Undo" at bounding box center [334, 594] width 21 height 8
click at [334, 496] on div "Undo" at bounding box center [334, 594] width 21 height 8
click at [330, 496] on div "Undo" at bounding box center [334, 594] width 21 height 8
click at [331, 496] on div "Undo" at bounding box center [334, 594] width 21 height 8
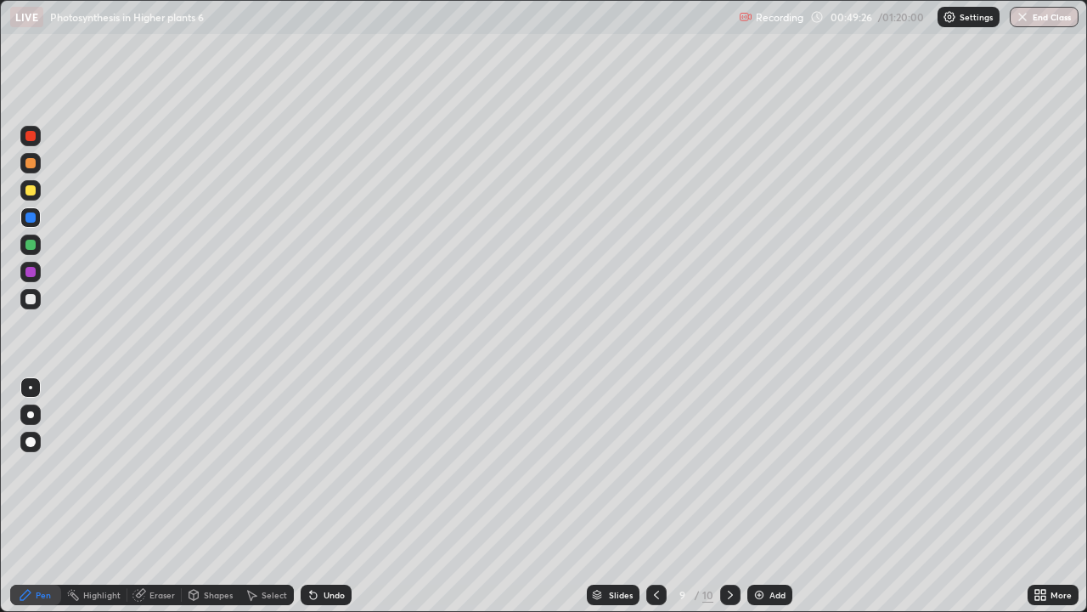
click at [333, 496] on div "Undo" at bounding box center [334, 594] width 21 height 8
click at [334, 496] on div "Undo" at bounding box center [334, 594] width 21 height 8
click at [335, 496] on div "Undo" at bounding box center [334, 594] width 21 height 8
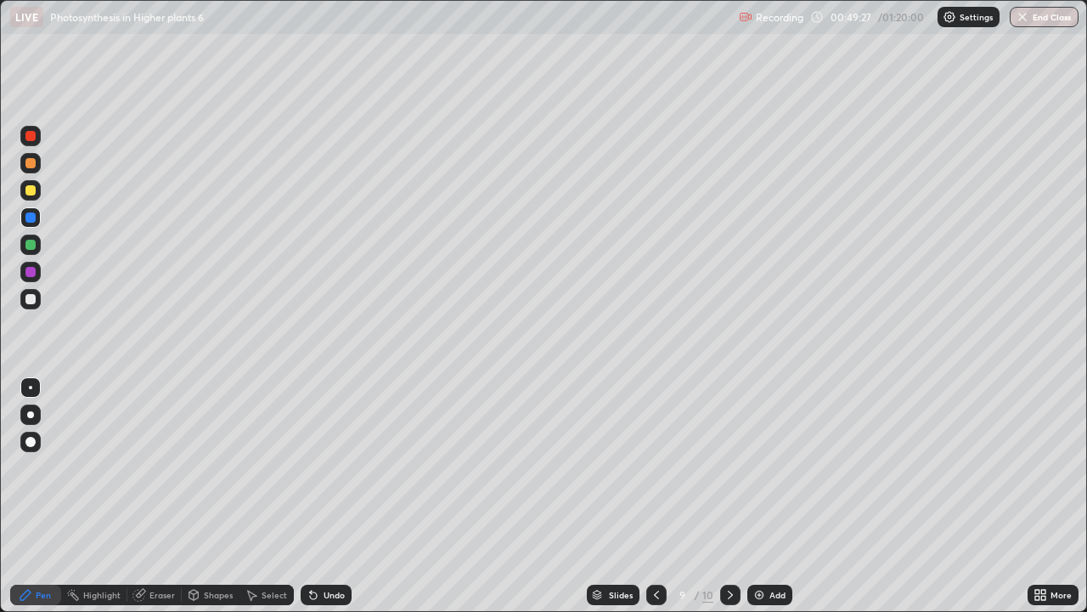
click at [333, 496] on div "Undo" at bounding box center [334, 594] width 21 height 8
click at [334, 496] on div "Undo" at bounding box center [334, 594] width 21 height 8
click at [333, 496] on div "Undo" at bounding box center [334, 594] width 21 height 8
click at [331, 496] on div "Undo" at bounding box center [334, 594] width 21 height 8
click at [330, 496] on div "Undo" at bounding box center [334, 594] width 21 height 8
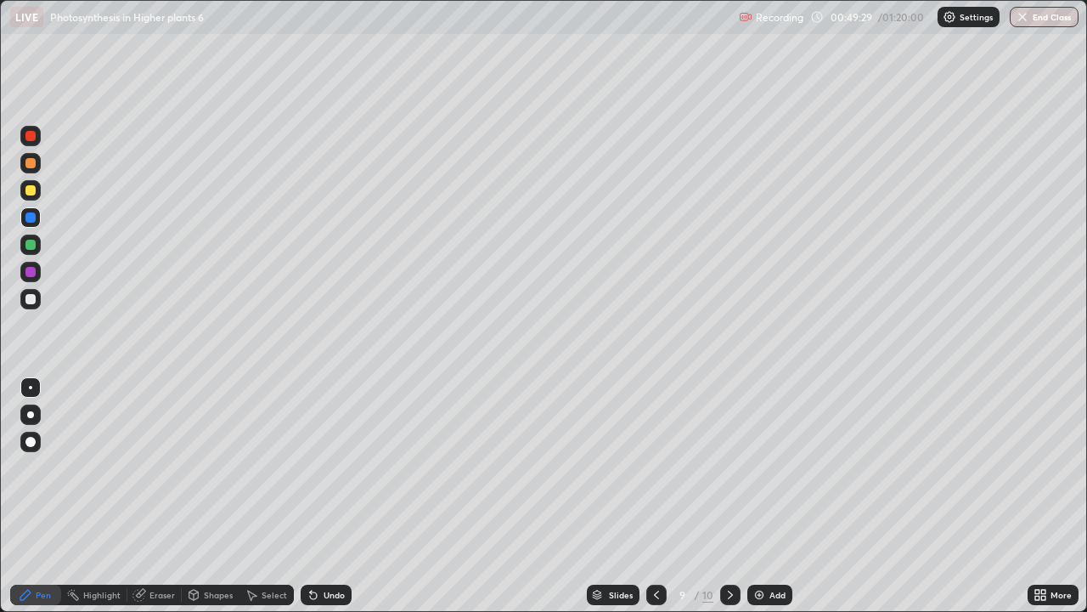
click at [330, 496] on div "Undo" at bounding box center [334, 594] width 21 height 8
click at [329, 496] on div "Undo" at bounding box center [334, 594] width 21 height 8
click at [330, 496] on div "Undo" at bounding box center [334, 594] width 21 height 8
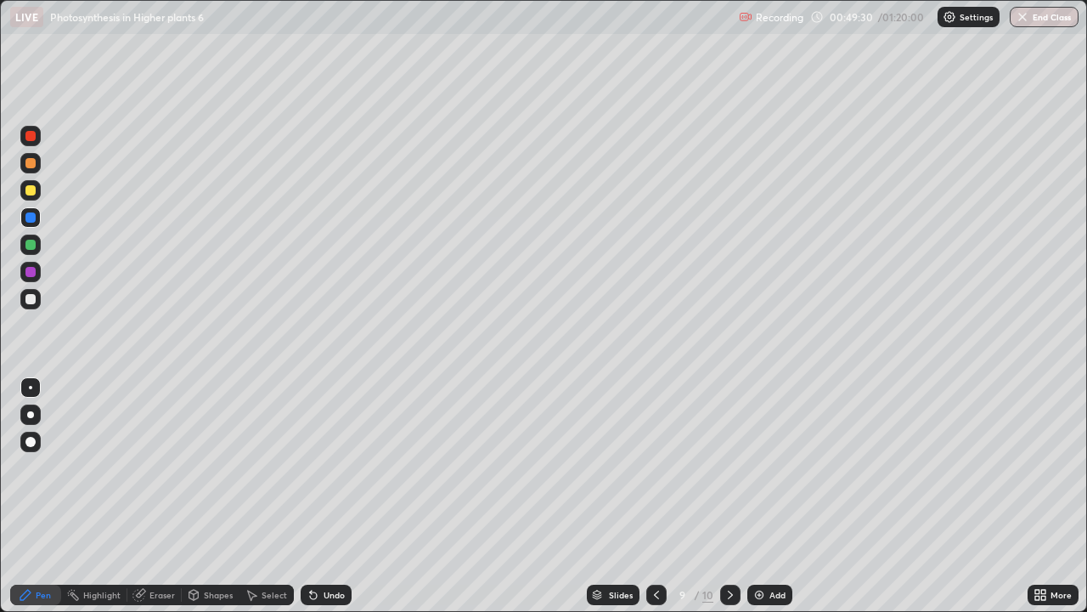
click at [330, 496] on div "Undo" at bounding box center [334, 594] width 21 height 8
click at [329, 496] on div "Undo" at bounding box center [326, 594] width 51 height 20
click at [327, 496] on div "Undo" at bounding box center [326, 594] width 51 height 20
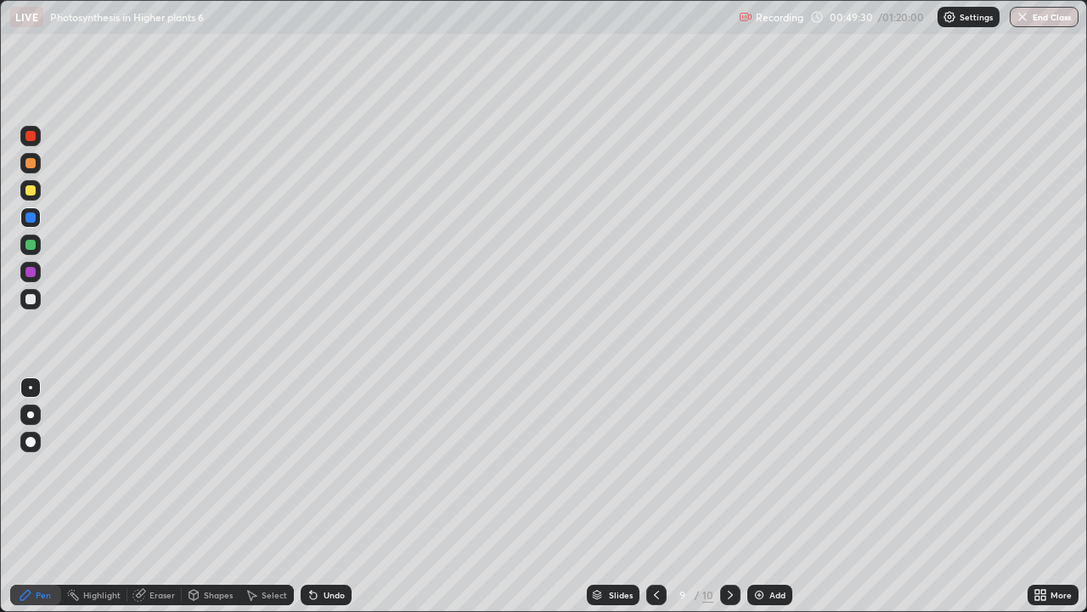
click at [327, 496] on div "Undo" at bounding box center [326, 594] width 51 height 20
click at [328, 496] on div "Undo" at bounding box center [326, 594] width 51 height 20
click at [327, 496] on div "Undo" at bounding box center [326, 594] width 51 height 20
click at [328, 496] on div "Undo" at bounding box center [326, 594] width 51 height 20
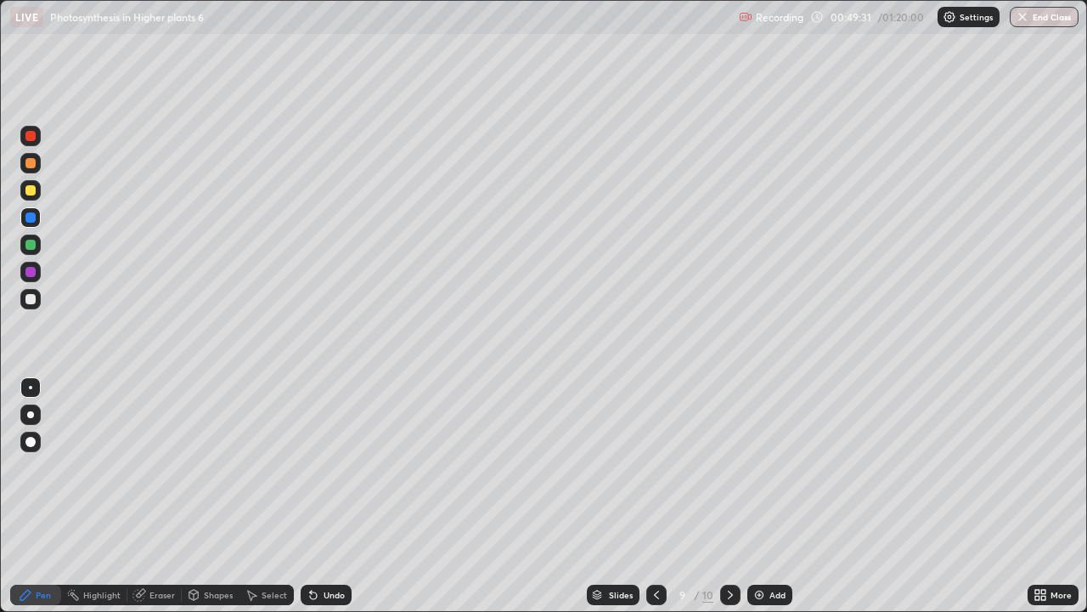
click at [328, 496] on div "Undo" at bounding box center [326, 594] width 51 height 20
click at [326, 496] on div "Undo" at bounding box center [326, 594] width 51 height 20
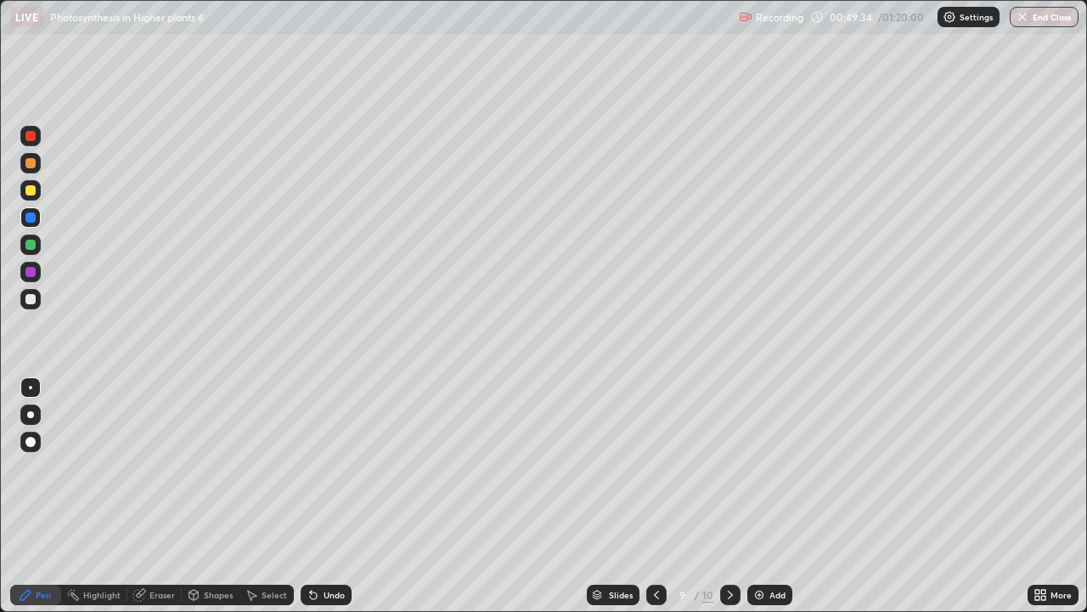
click at [29, 189] on div at bounding box center [30, 190] width 10 height 10
click at [329, 496] on div "Undo" at bounding box center [334, 594] width 21 height 8
click at [333, 496] on div "Undo" at bounding box center [334, 594] width 21 height 8
click at [336, 496] on div "Undo" at bounding box center [334, 594] width 21 height 8
click at [328, 496] on div "Undo" at bounding box center [334, 594] width 21 height 8
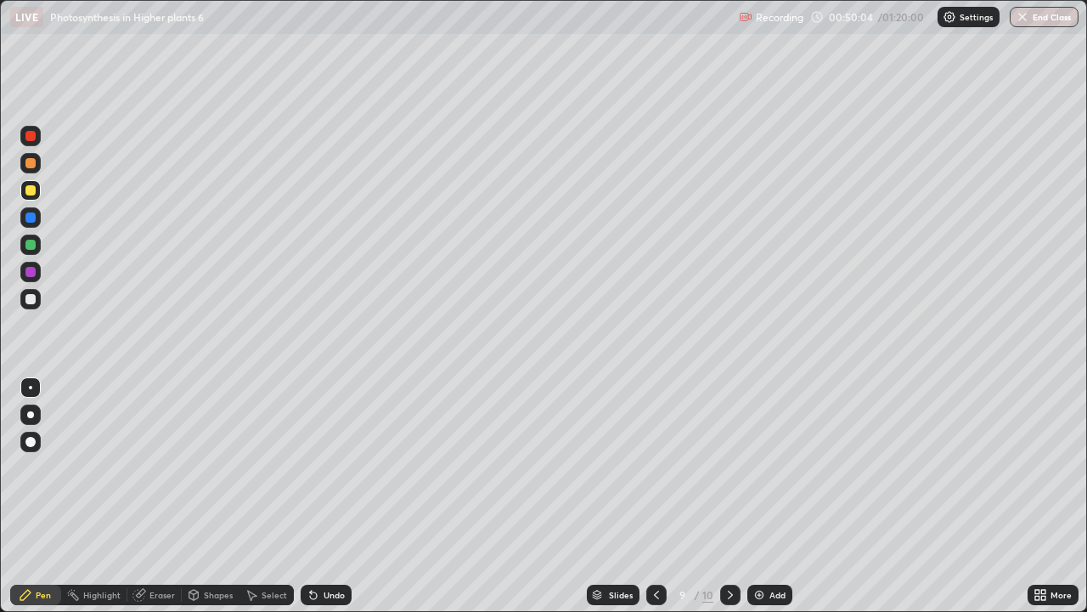
click at [329, 496] on div "Undo" at bounding box center [334, 594] width 21 height 8
click at [29, 218] on div at bounding box center [30, 217] width 10 height 10
click at [28, 273] on div at bounding box center [30, 272] width 10 height 10
click at [330, 496] on div "Undo" at bounding box center [334, 594] width 21 height 8
click at [326, 496] on div "Undo" at bounding box center [334, 594] width 21 height 8
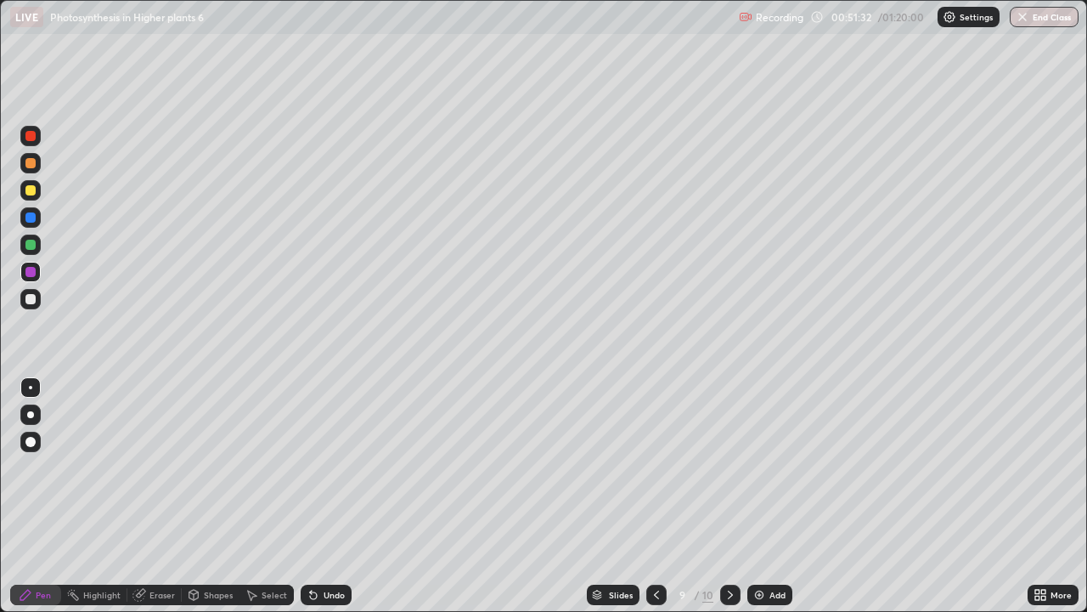
click at [31, 191] on div at bounding box center [30, 190] width 10 height 10
click at [30, 138] on div at bounding box center [30, 136] width 10 height 10
click at [333, 496] on div "Undo" at bounding box center [326, 594] width 51 height 20
click at [29, 189] on div at bounding box center [30, 190] width 10 height 10
click at [767, 496] on div "Add" at bounding box center [769, 594] width 45 height 20
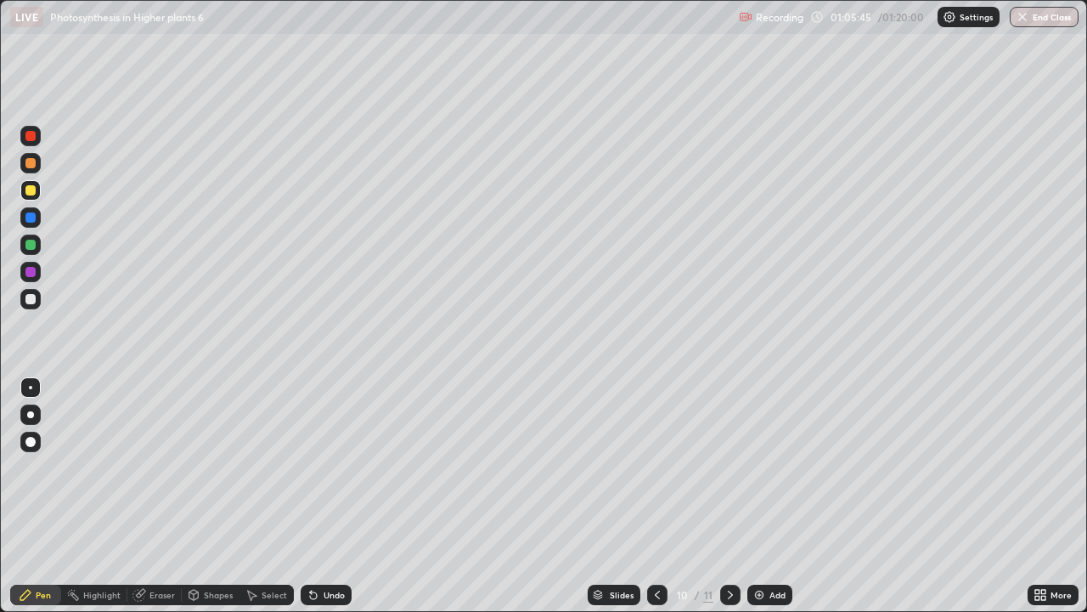
click at [655, 496] on icon at bounding box center [657, 594] width 5 height 8
click at [26, 272] on div at bounding box center [30, 272] width 10 height 10
click at [774, 496] on div "Add" at bounding box center [778, 594] width 16 height 8
click at [31, 190] on div at bounding box center [30, 190] width 10 height 10
click at [332, 496] on div "Undo" at bounding box center [334, 594] width 21 height 8
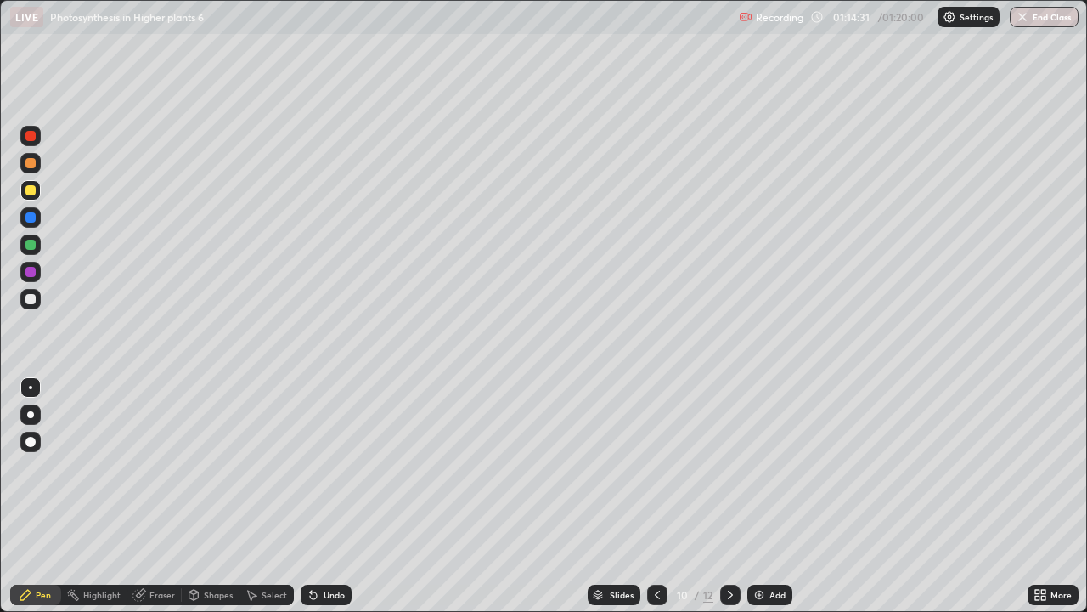
click at [156, 496] on div "Eraser" at bounding box center [161, 594] width 25 height 8
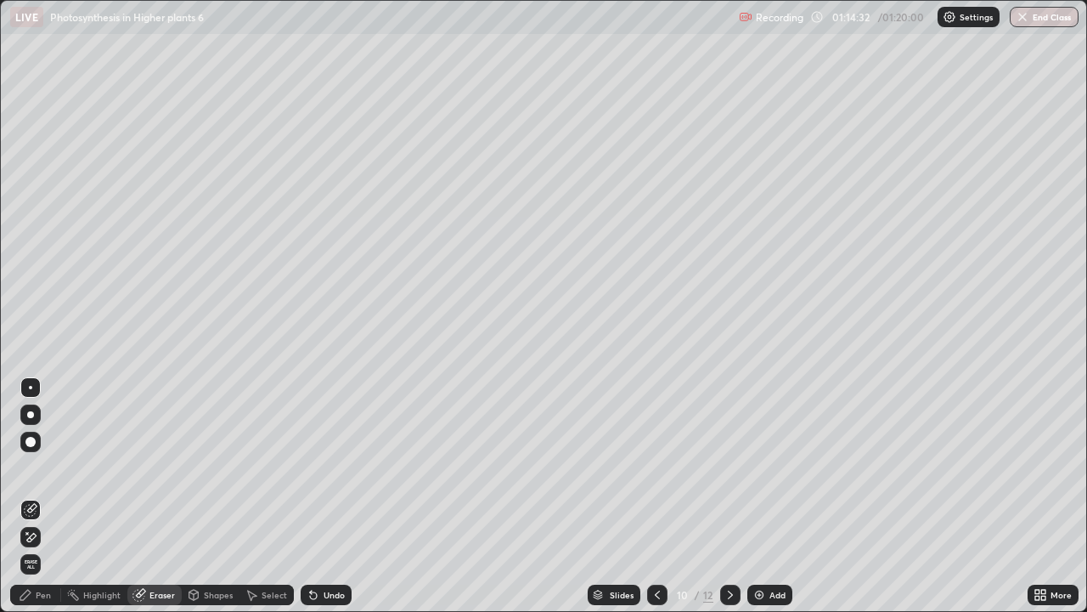
click at [35, 496] on icon at bounding box center [31, 537] width 14 height 14
click at [49, 496] on div "Pen" at bounding box center [43, 594] width 15 height 8
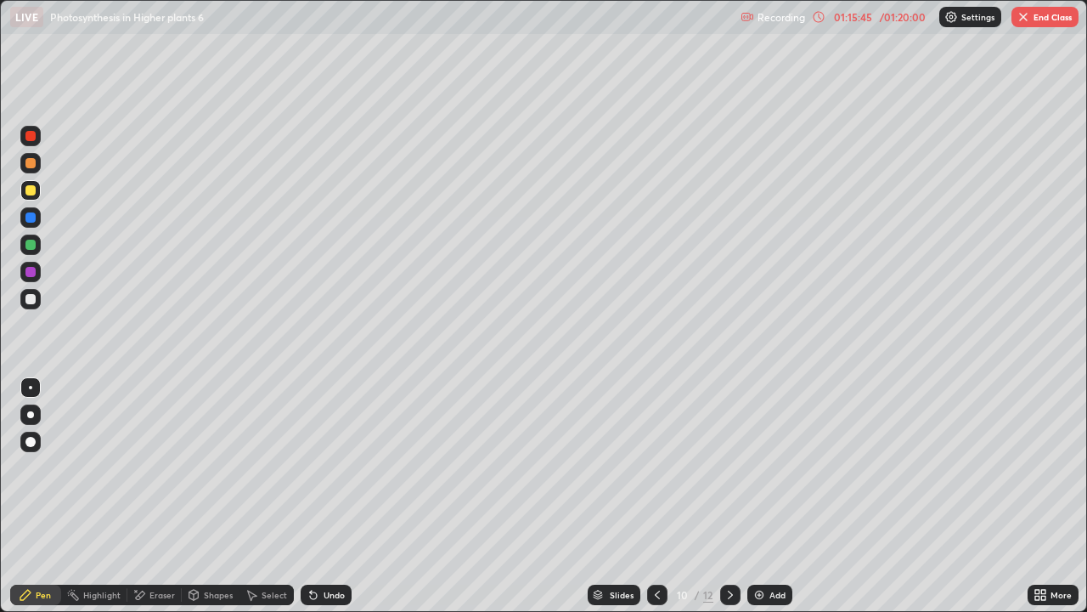
click at [159, 496] on div "Eraser" at bounding box center [161, 594] width 25 height 8
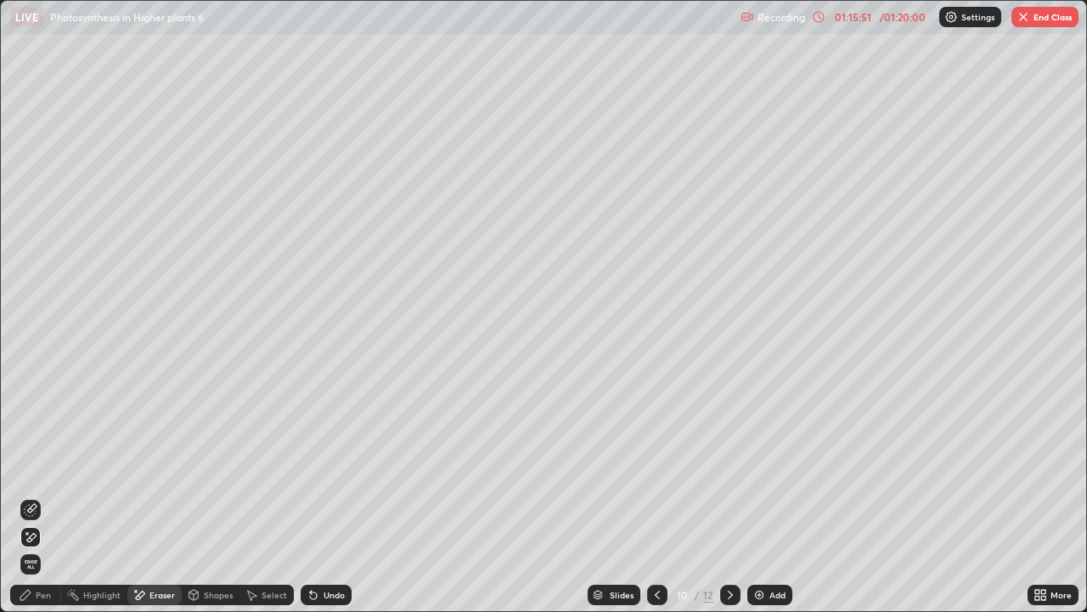
click at [39, 496] on div "Pen" at bounding box center [43, 594] width 15 height 8
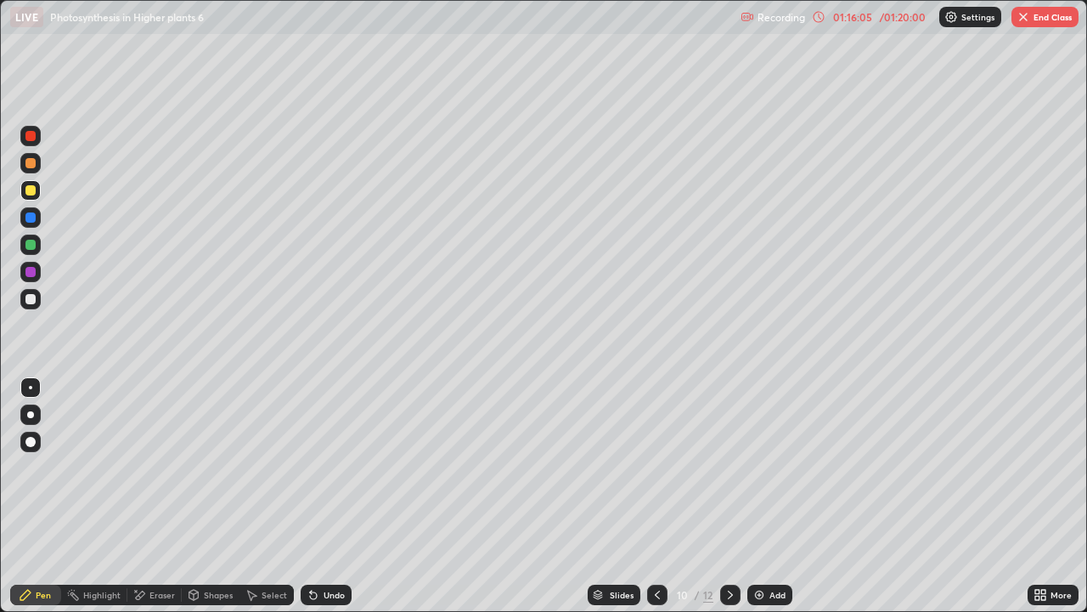
click at [156, 496] on div "Eraser" at bounding box center [161, 594] width 25 height 8
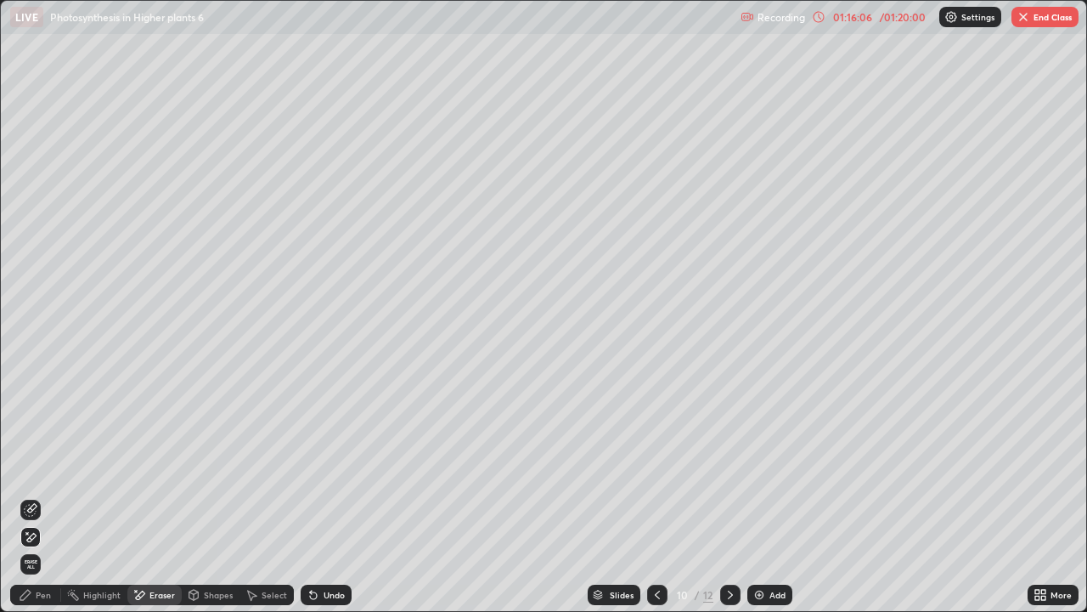
click at [34, 496] on icon at bounding box center [31, 510] width 14 height 14
click at [34, 496] on div "Pen" at bounding box center [35, 594] width 51 height 20
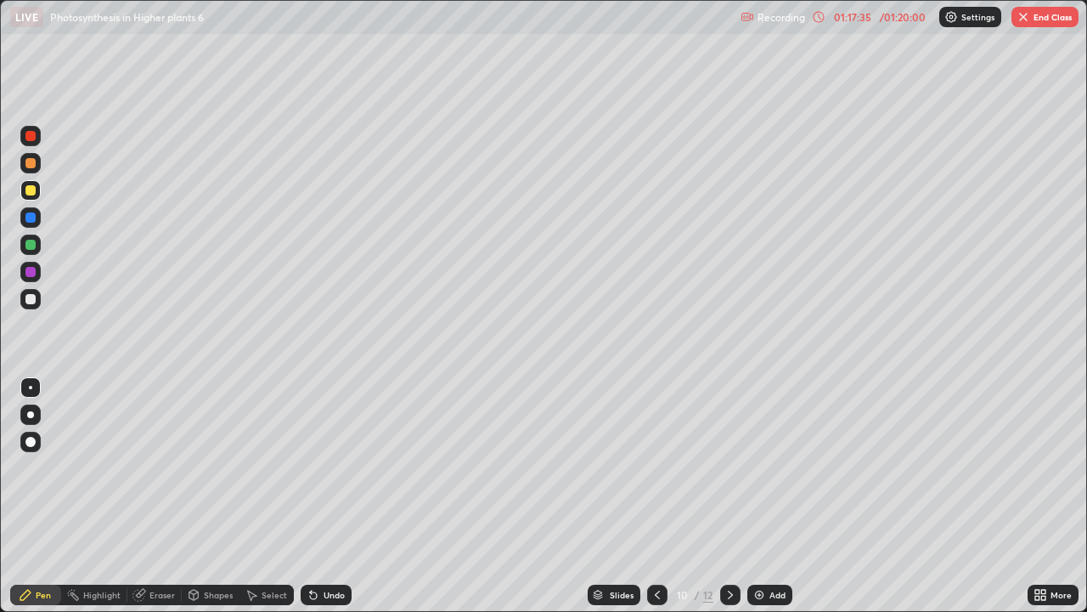
click at [1035, 496] on icon at bounding box center [1037, 591] width 4 height 4
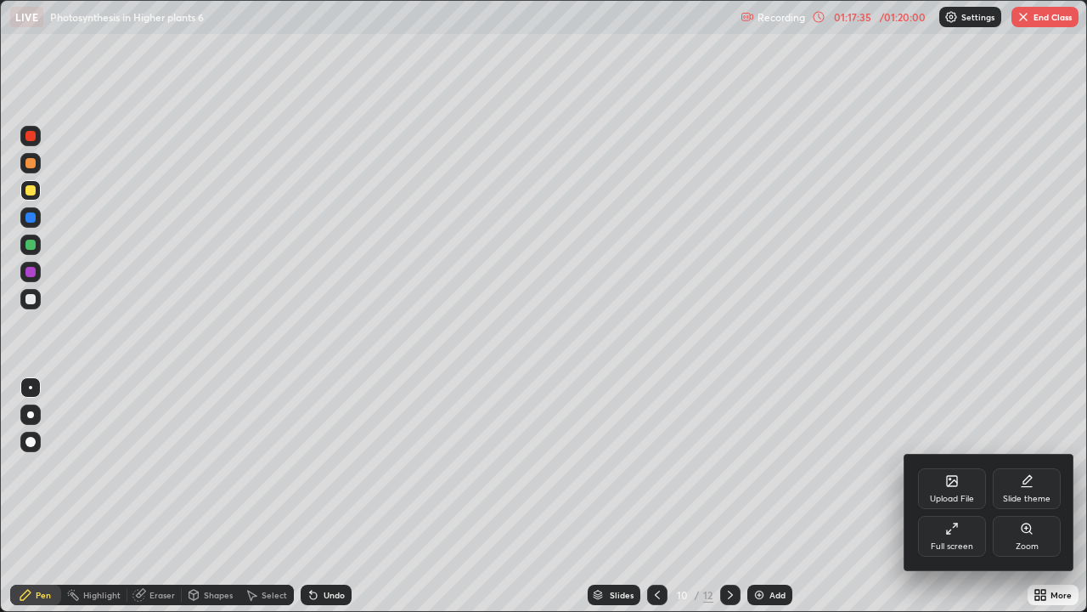
click at [960, 496] on div "Full screen" at bounding box center [952, 536] width 68 height 41
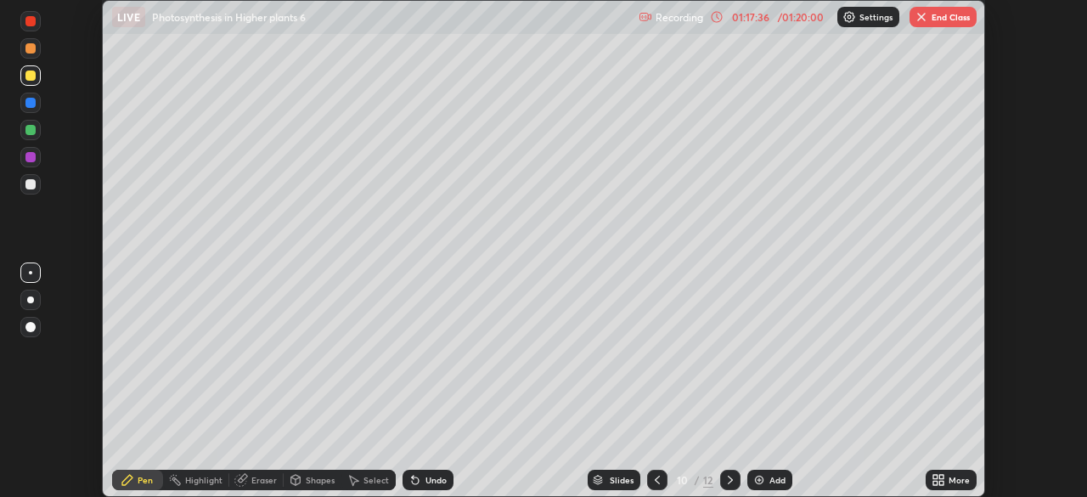
scroll to position [84444, 83853]
click at [937, 18] on button "End Class" at bounding box center [943, 17] width 67 height 20
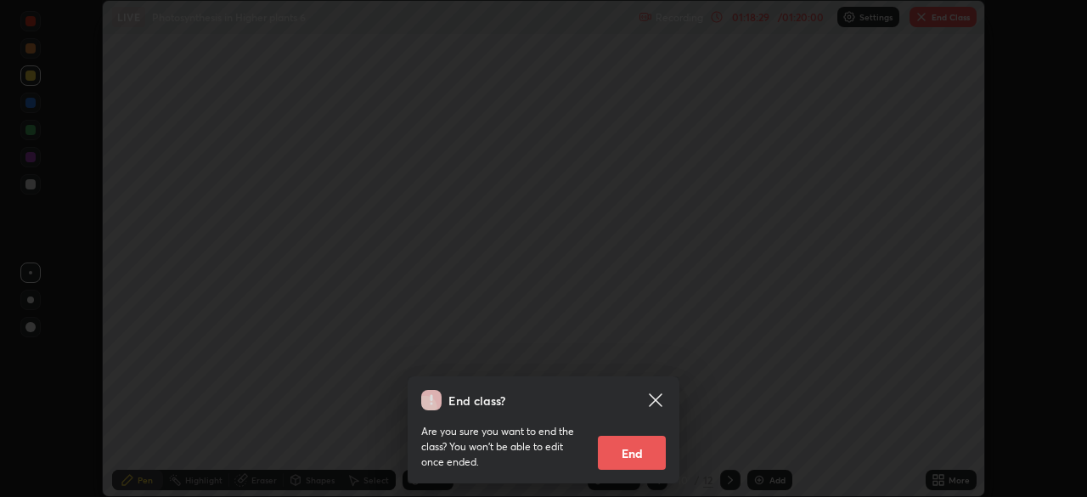
click at [631, 464] on button "End" at bounding box center [632, 453] width 68 height 34
